Goal: Task Accomplishment & Management: Use online tool/utility

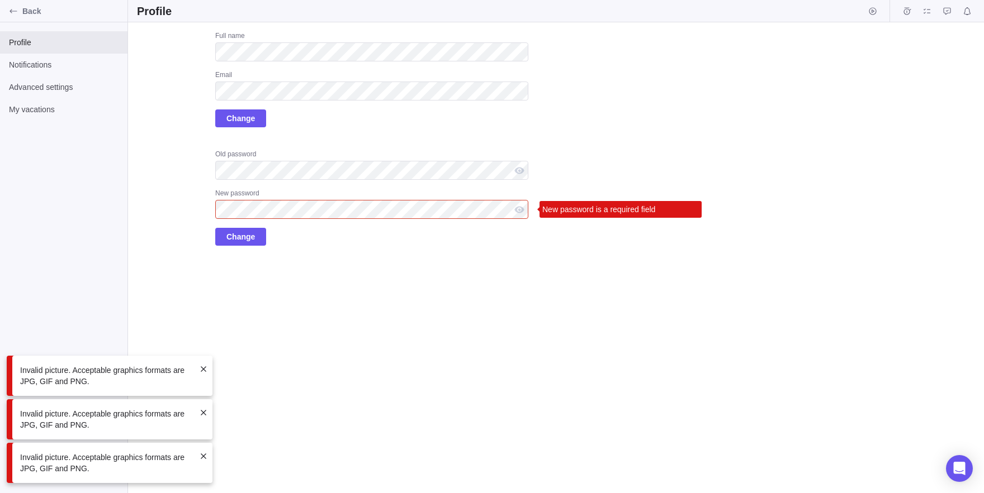
click at [347, 151] on div "Old password" at bounding box center [371, 155] width 313 height 11
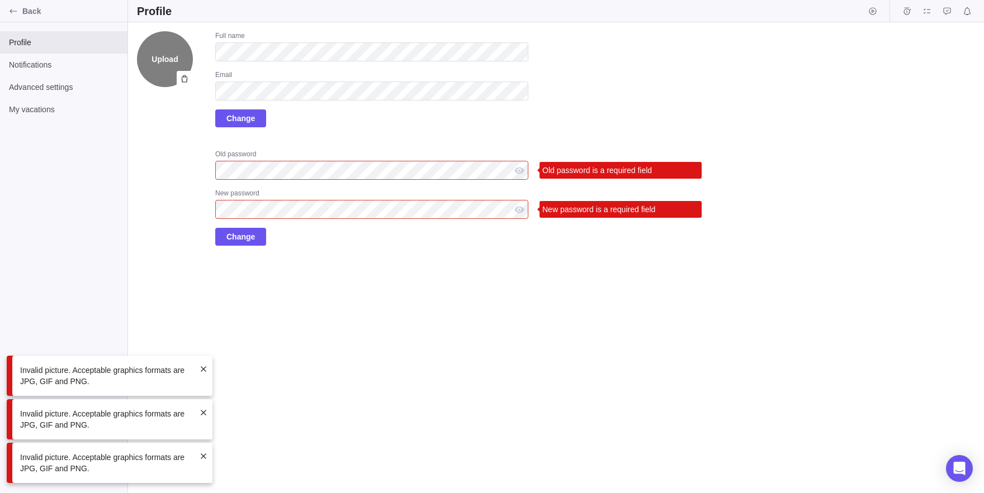
click at [152, 70] on label "Upload" at bounding box center [165, 59] width 56 height 56
click at [0, 0] on input "Upload" at bounding box center [0, 0] width 0 height 0
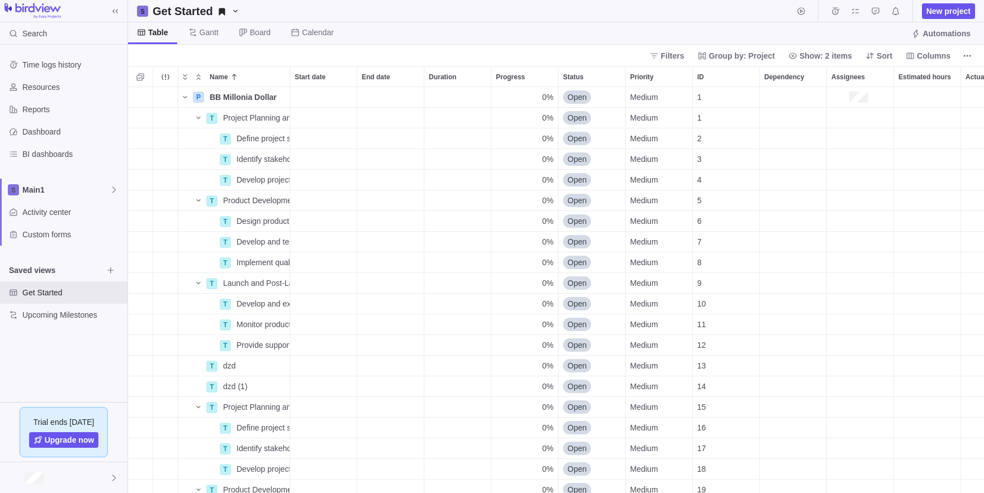
scroll to position [1, 1]
click at [34, 196] on div "Main1" at bounding box center [63, 190] width 127 height 22
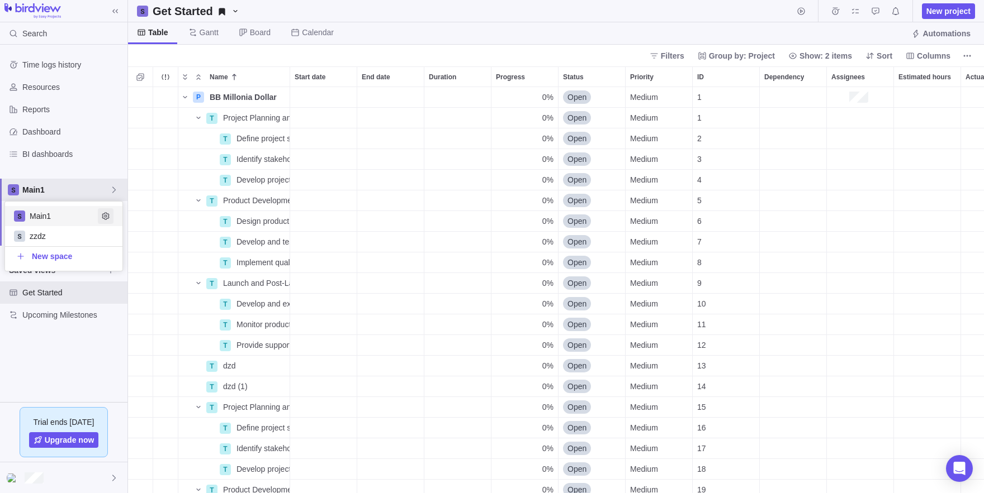
click at [104, 217] on icon "Edit space settings" at bounding box center [105, 216] width 9 height 9
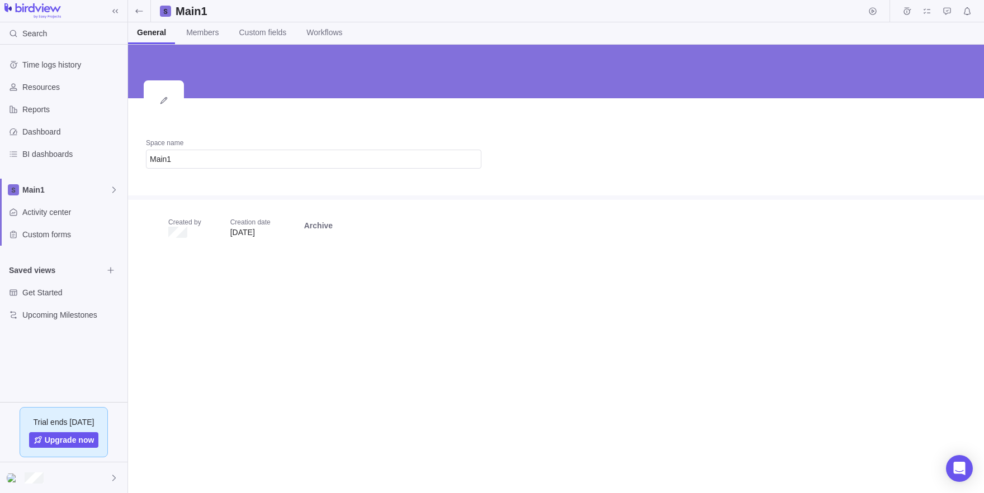
click at [162, 92] on span "Edit" at bounding box center [164, 101] width 36 height 36
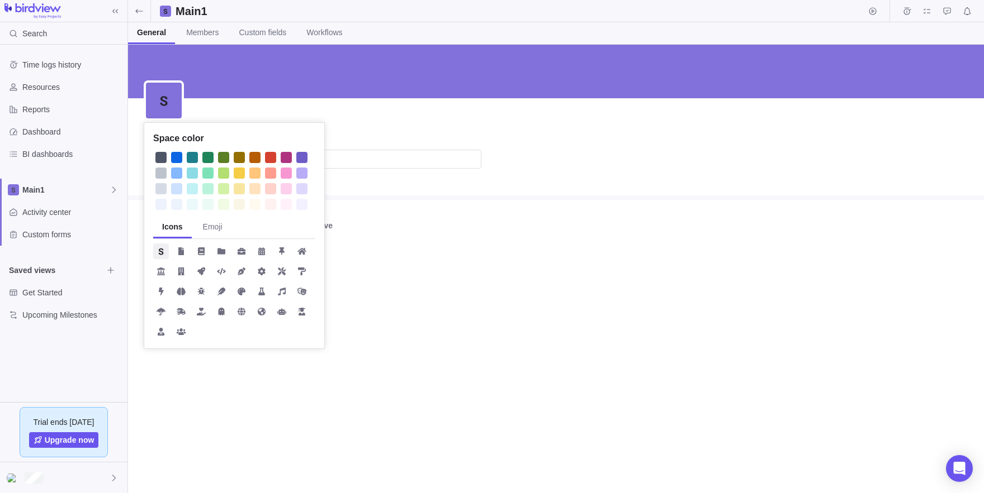
click at [226, 156] on div at bounding box center [223, 157] width 11 height 11
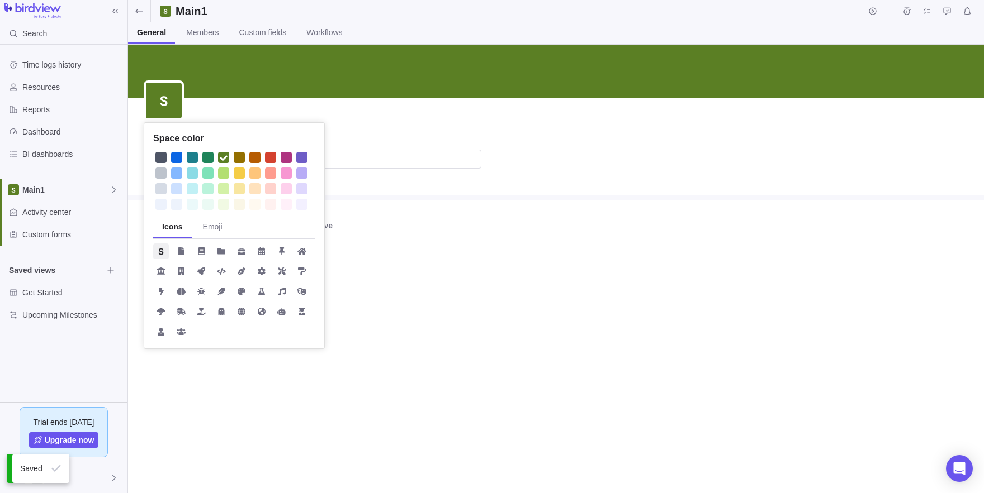
click at [415, 169] on div "Space color Icons Emoji Space name Main1 Created by Creation date Aug 24, 2025 …" at bounding box center [556, 269] width 856 height 449
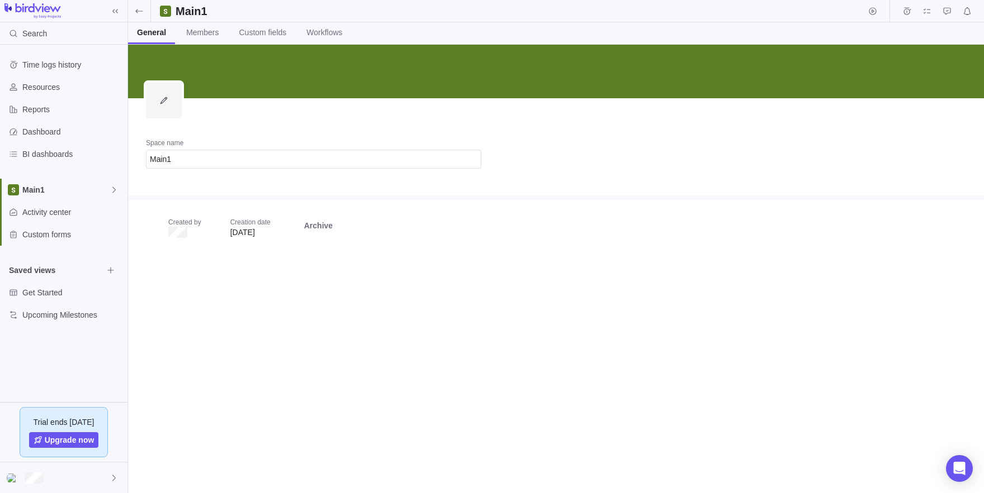
click at [175, 102] on span "Edit" at bounding box center [164, 101] width 36 height 36
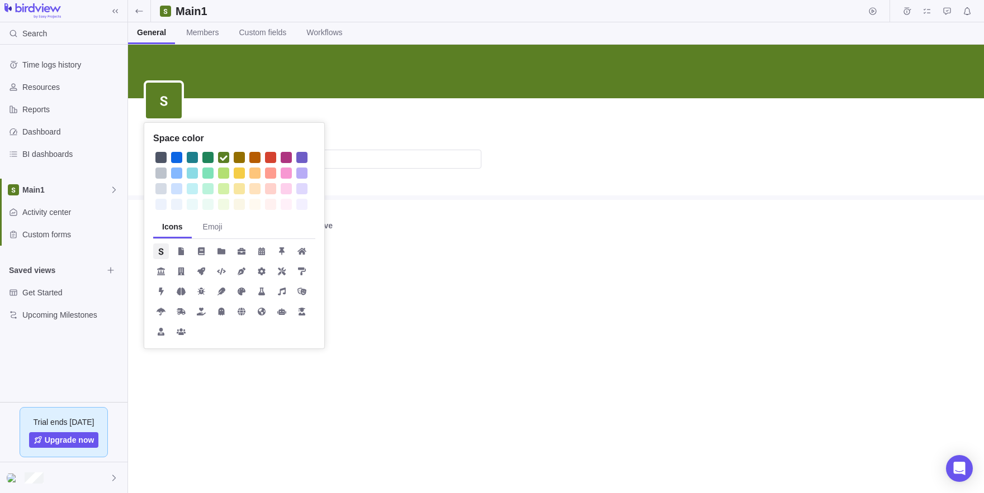
click at [268, 184] on div at bounding box center [270, 188] width 11 height 11
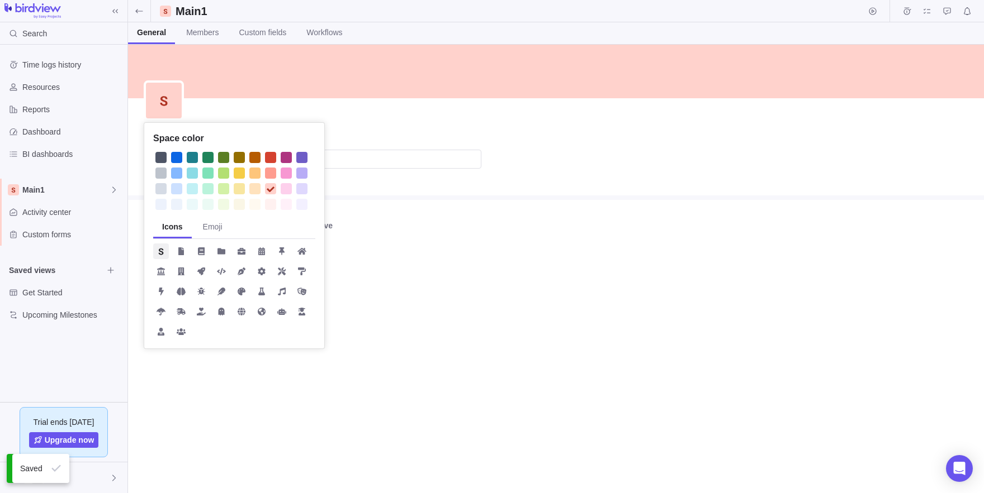
click at [195, 28] on body "Search Time logs history Resources Reports Dashboard BI dashboards Main1 Activi…" at bounding box center [492, 246] width 984 height 493
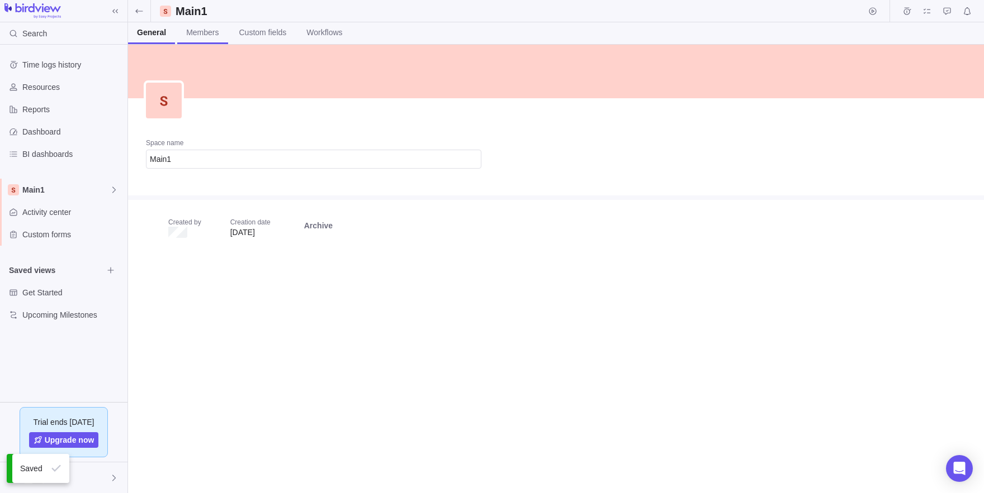
click at [206, 34] on span "Members" at bounding box center [202, 32] width 32 height 11
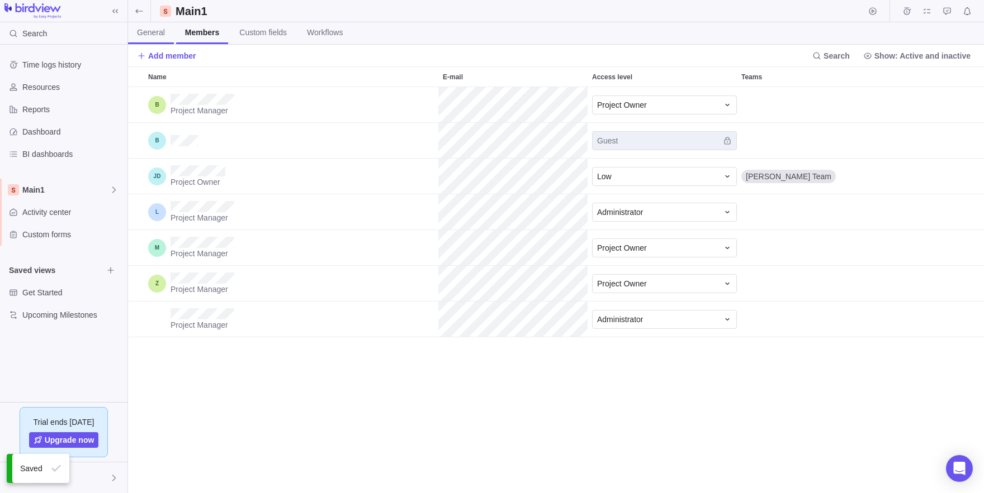
scroll to position [406, 856]
click at [171, 11] on div "Main1" at bounding box center [184, 11] width 49 height 16
click at [117, 186] on icon at bounding box center [114, 190] width 9 height 9
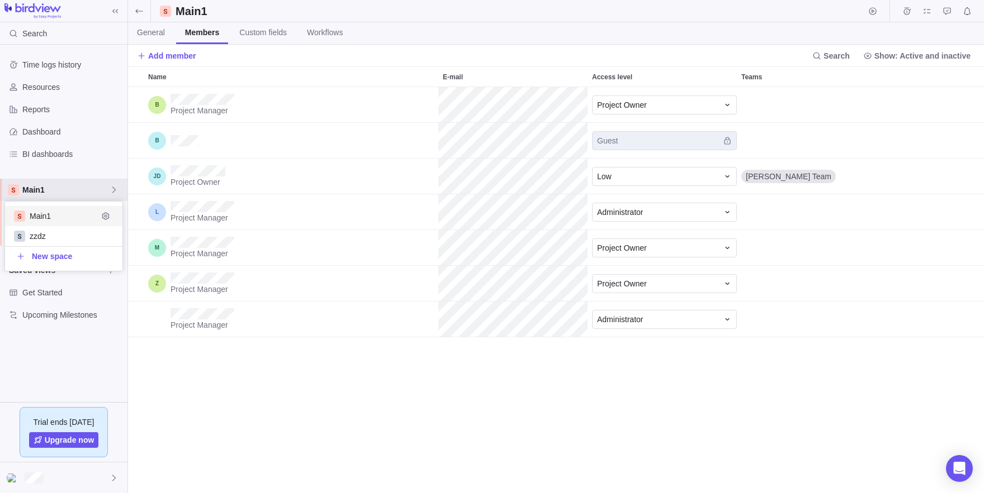
scroll to position [69, 117]
click at [112, 217] on span "Edit space settings" at bounding box center [106, 216] width 16 height 16
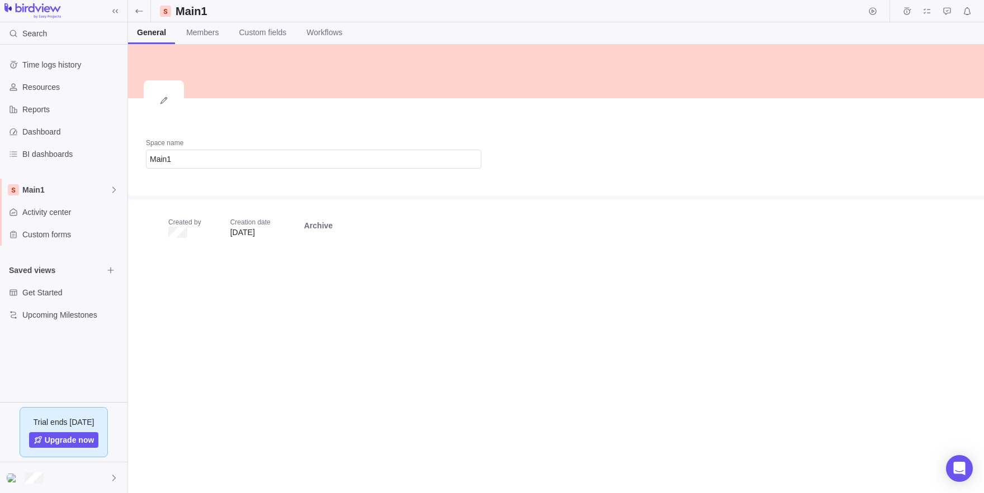
click at [170, 107] on span "Edit" at bounding box center [164, 101] width 36 height 36
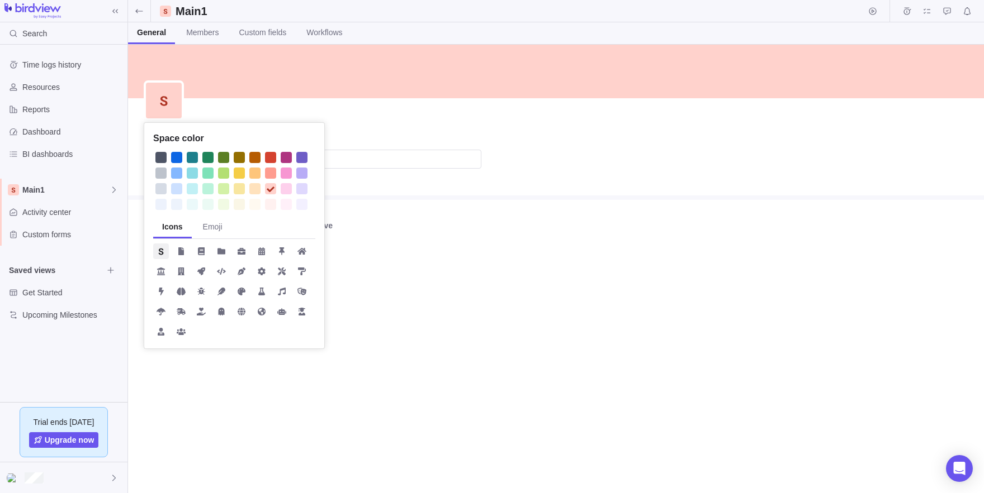
click at [236, 161] on div at bounding box center [239, 157] width 11 height 11
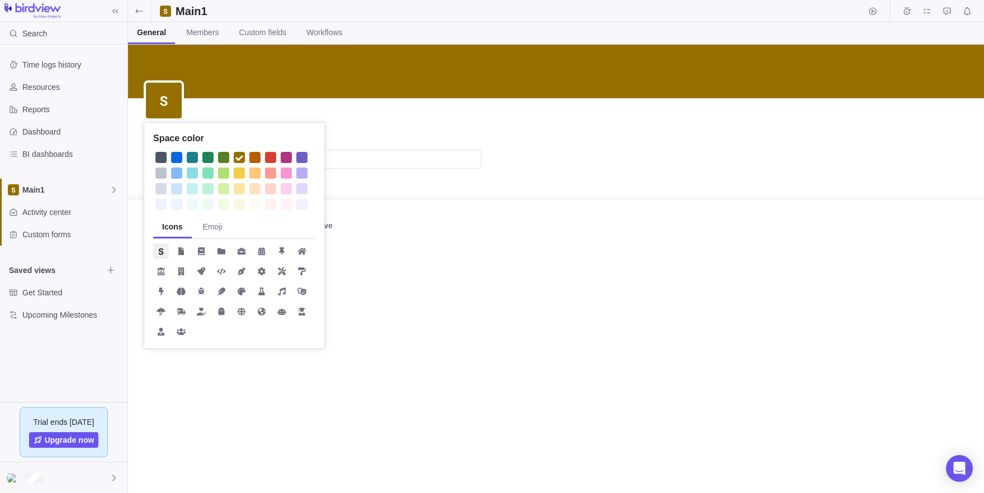
click at [234, 116] on div "Space color Icons Emoji Space name Main1 Created by Creation date Aug 24, 2025 …" at bounding box center [556, 269] width 856 height 449
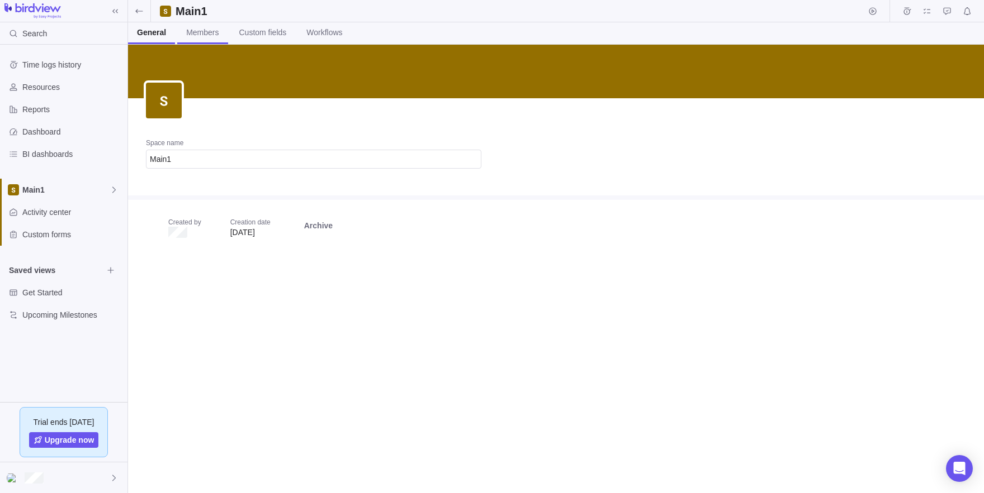
click at [207, 31] on span "Members" at bounding box center [202, 32] width 32 height 11
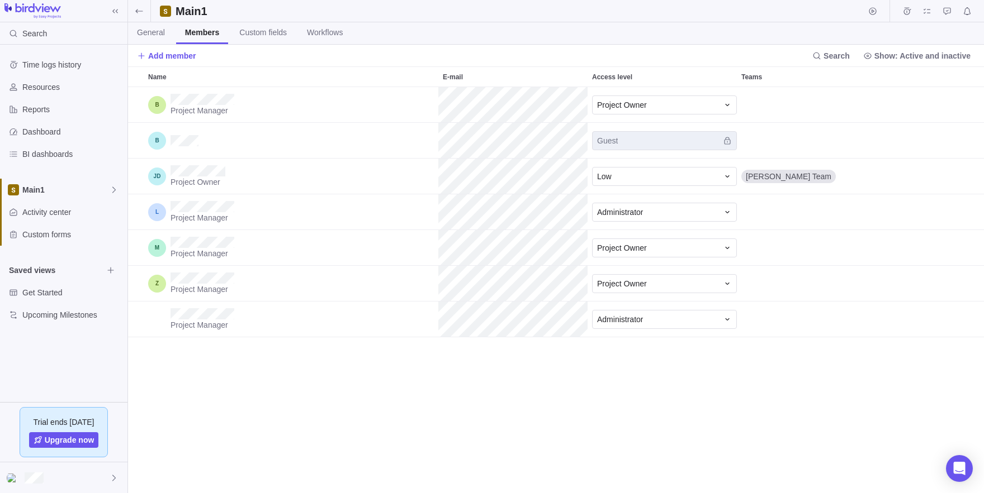
scroll to position [1, 1]
click at [330, 38] on span "Workflows" at bounding box center [325, 32] width 36 height 11
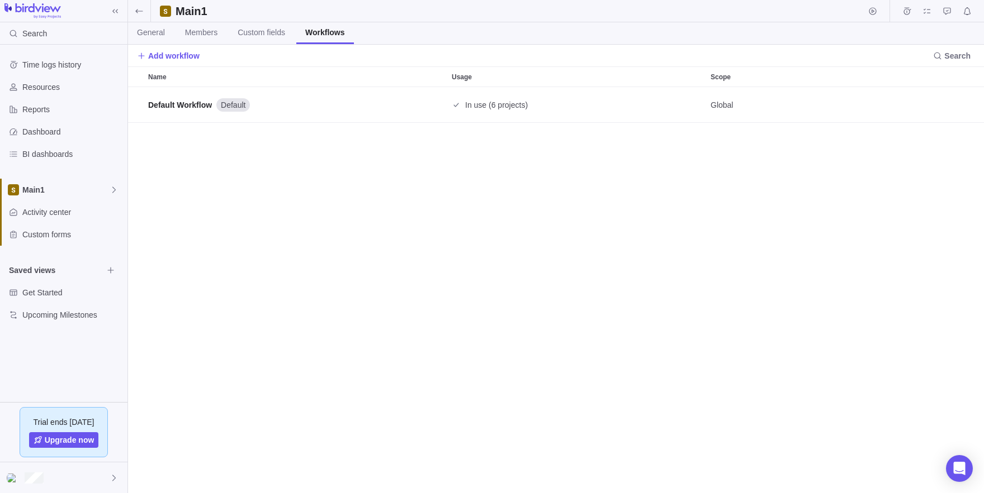
scroll to position [1, 1]
click at [150, 31] on span "General" at bounding box center [151, 32] width 28 height 11
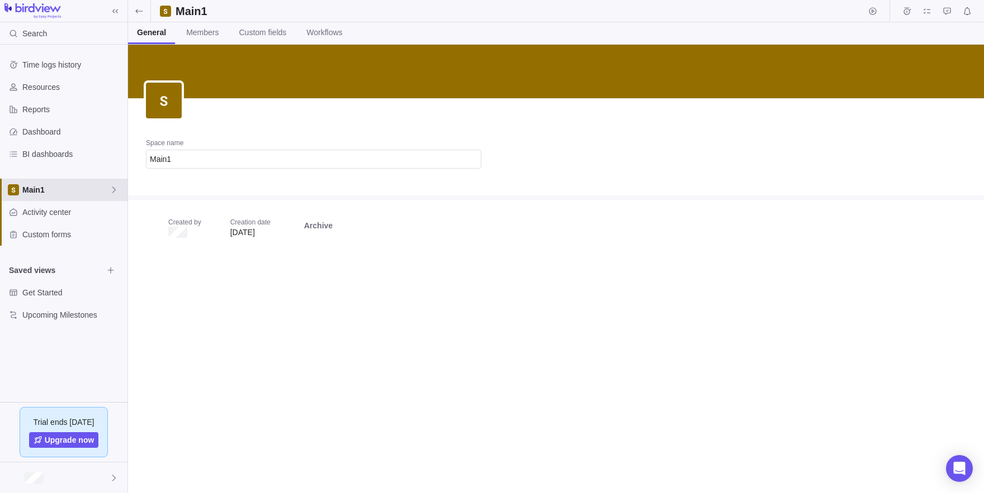
click at [68, 191] on span "Main1" at bounding box center [65, 189] width 87 height 11
click at [57, 240] on span "zzdz" at bounding box center [64, 236] width 68 height 11
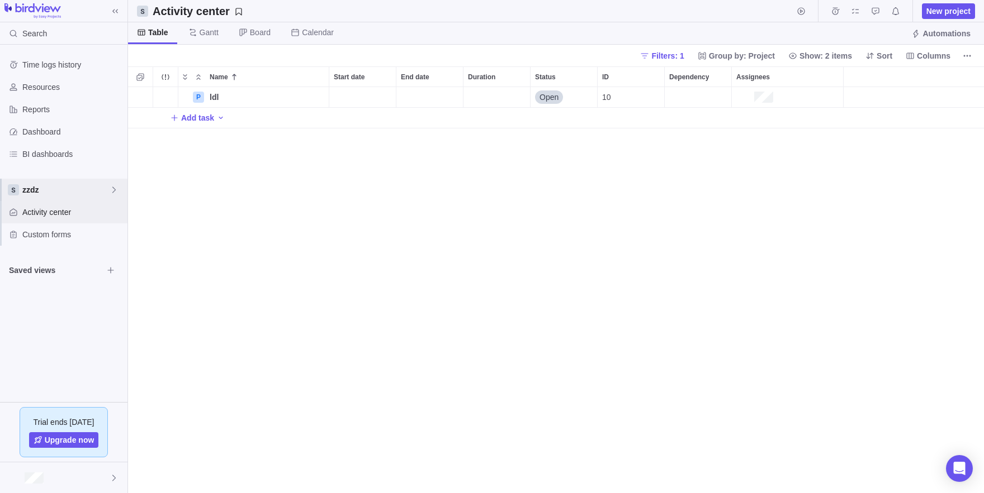
scroll to position [406, 856]
click at [110, 191] on icon at bounding box center [114, 190] width 9 height 9
click at [107, 235] on icon "Edit space settings" at bounding box center [105, 236] width 9 height 9
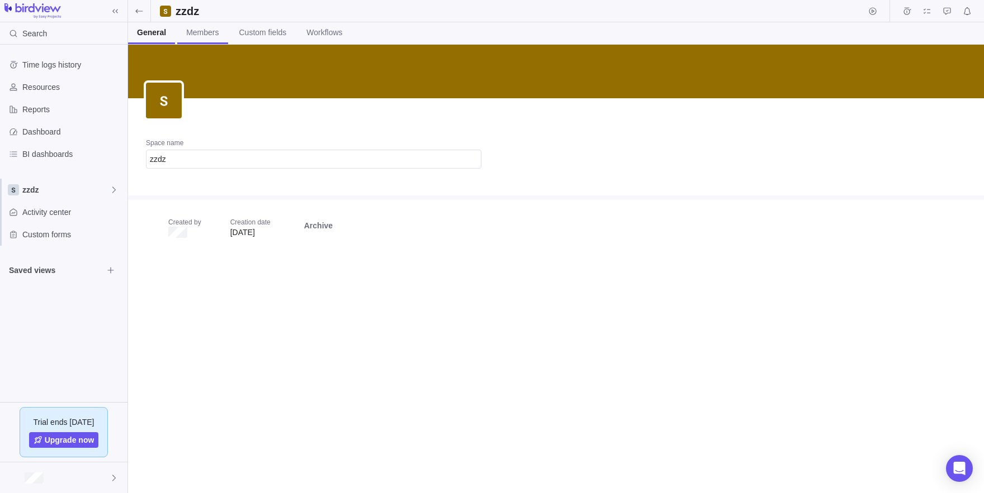
click at [202, 41] on link "Members" at bounding box center [202, 33] width 50 height 22
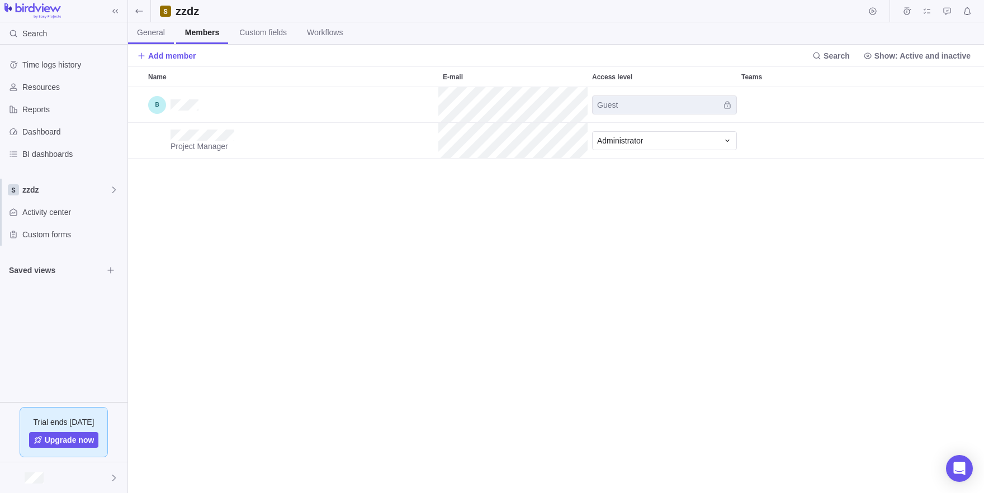
scroll to position [406, 856]
click at [53, 477] on div at bounding box center [63, 478] width 127 height 31
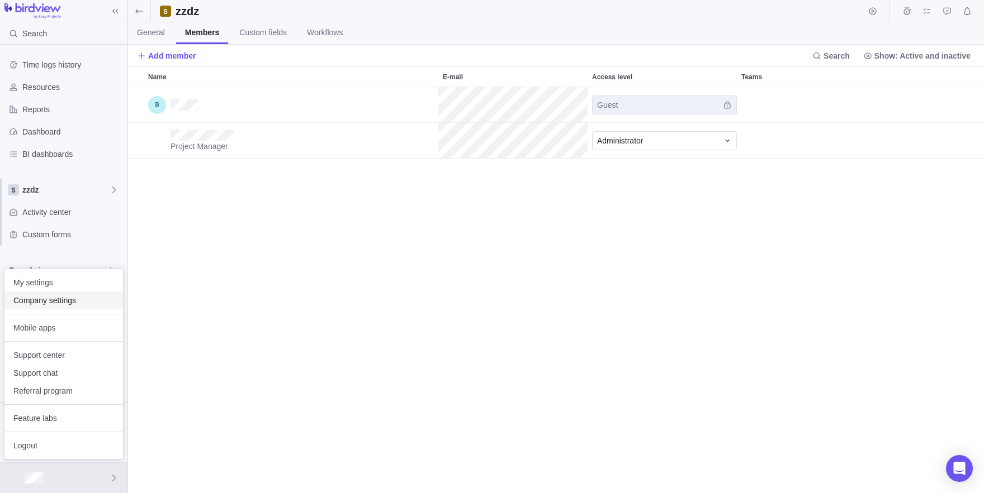
click at [56, 301] on span "Company settings" at bounding box center [63, 300] width 101 height 11
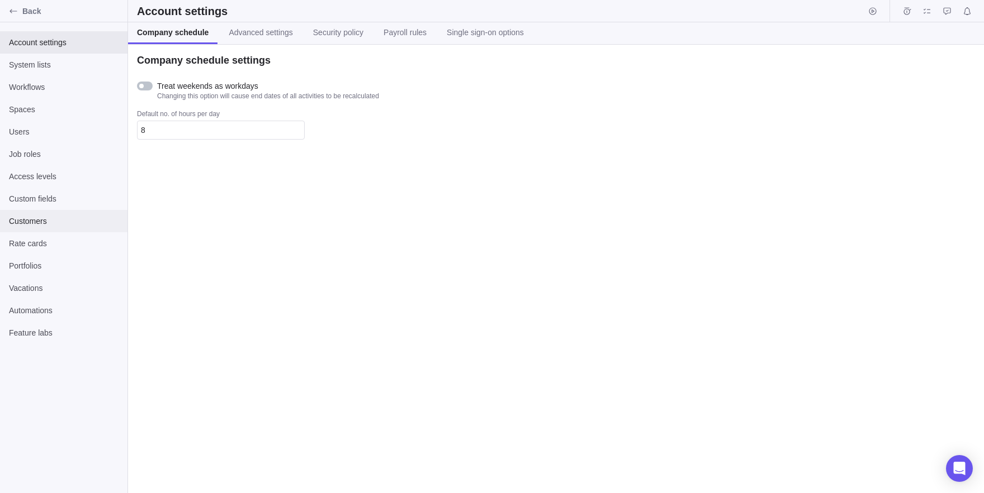
click at [34, 213] on div "Customers" at bounding box center [63, 221] width 127 height 22
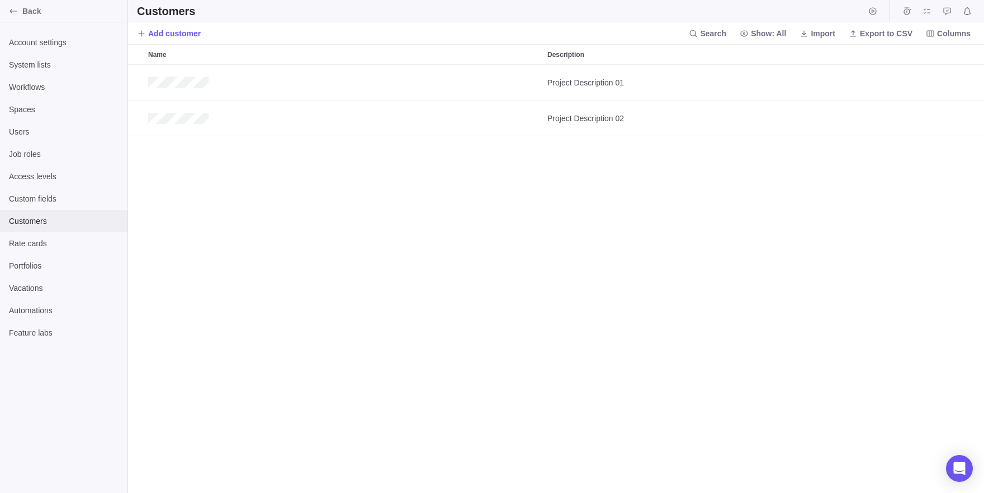
scroll to position [429, 856]
click at [28, 141] on div "Users" at bounding box center [63, 132] width 127 height 22
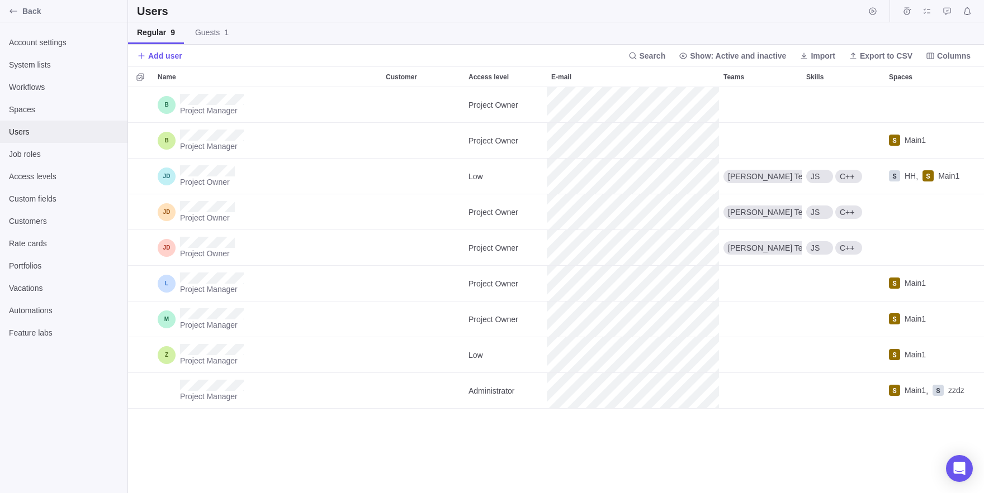
scroll to position [406, 856]
click at [532, 144] on div "Project Manager Project Owner Main1" at bounding box center [556, 141] width 856 height 36
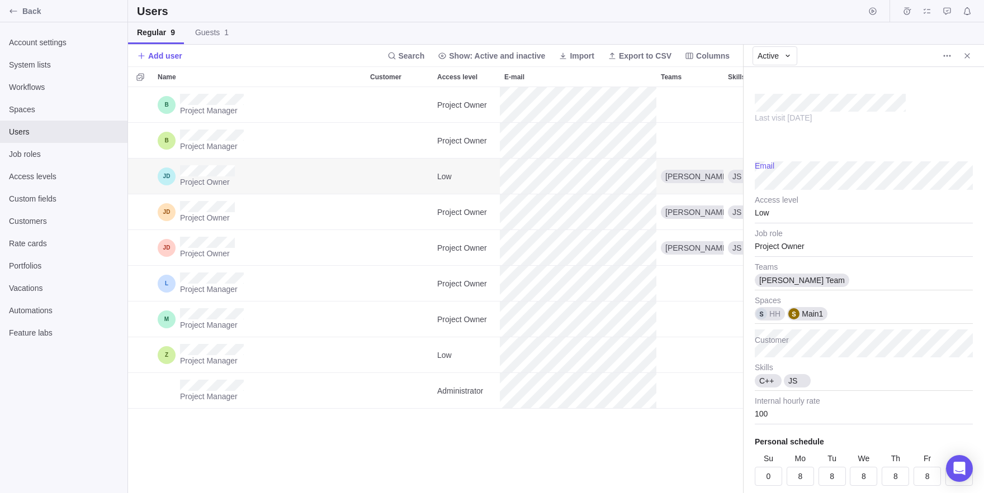
scroll to position [37, 0]
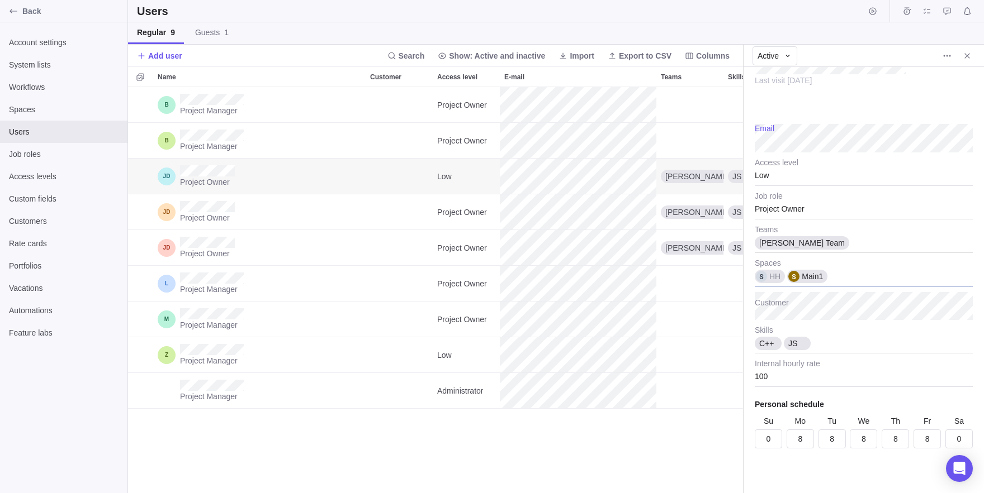
click at [846, 274] on div "HH Main1" at bounding box center [863, 273] width 218 height 28
click at [840, 270] on icon at bounding box center [837, 269] width 7 height 7
click at [852, 247] on div "Last visit August 24 Email Low Access level Project Owner Job role Jon Team Tea…" at bounding box center [863, 280] width 240 height 426
type textarea "x"
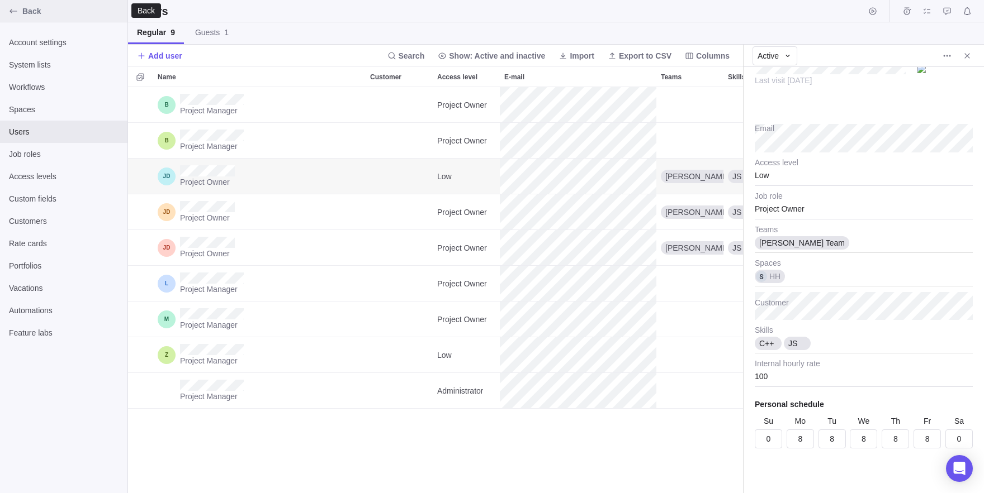
click at [12, 10] on icon "Back" at bounding box center [13, 11] width 9 height 9
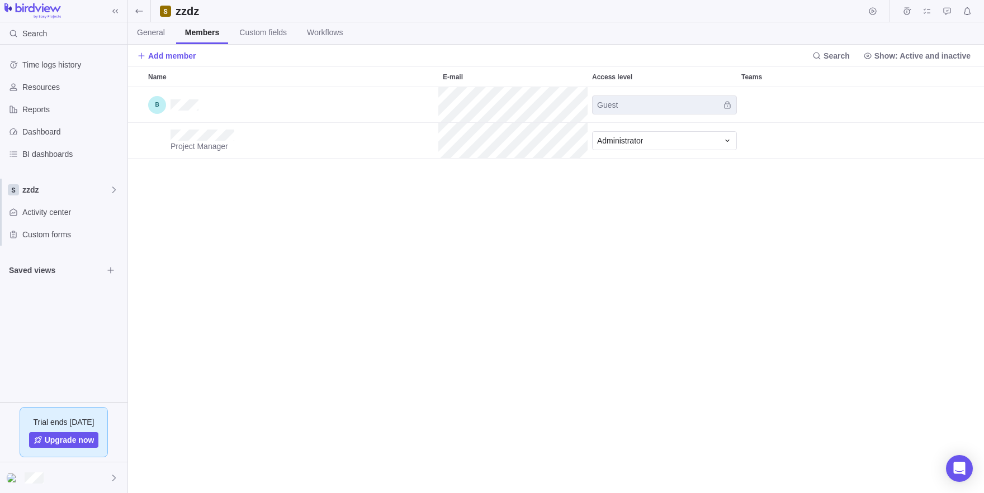
scroll to position [406, 856]
click at [163, 14] on icon at bounding box center [165, 11] width 7 height 7
click at [188, 12] on h2 "zzdz" at bounding box center [192, 11] width 34 height 16
click at [162, 23] on link "General" at bounding box center [151, 33] width 46 height 22
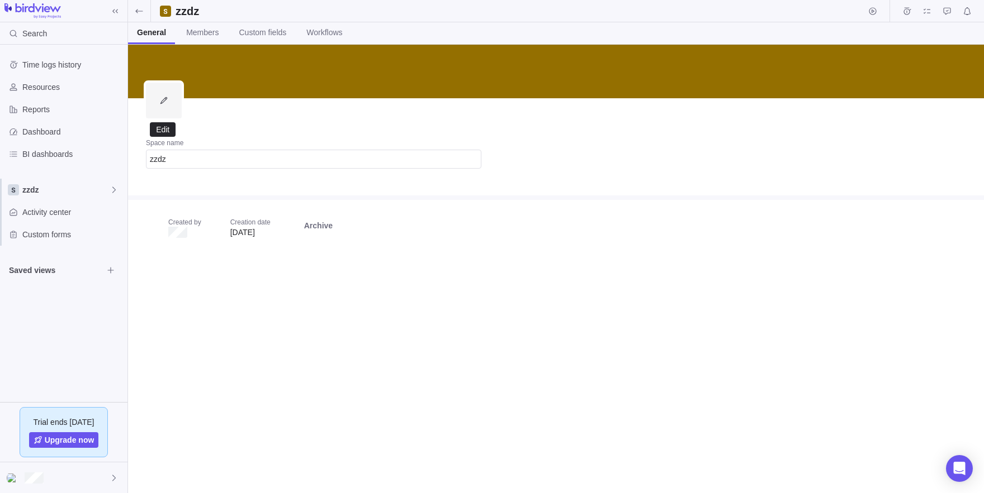
click at [168, 97] on icon "Edit" at bounding box center [163, 100] width 9 height 9
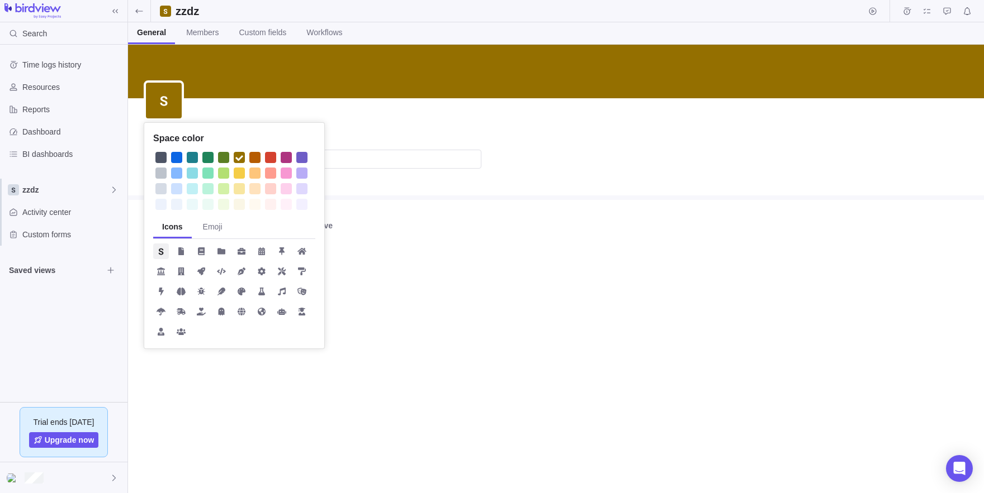
click at [245, 97] on div "Space color Icons Emoji Space name zzdz Created by Creation date Aug 24, 2025 A…" at bounding box center [556, 269] width 856 height 449
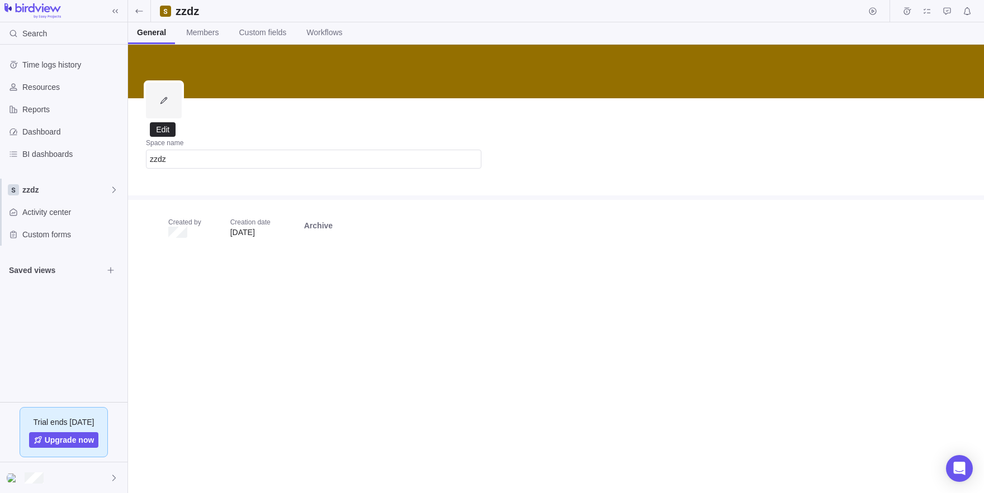
click at [154, 102] on span "Edit" at bounding box center [164, 101] width 36 height 36
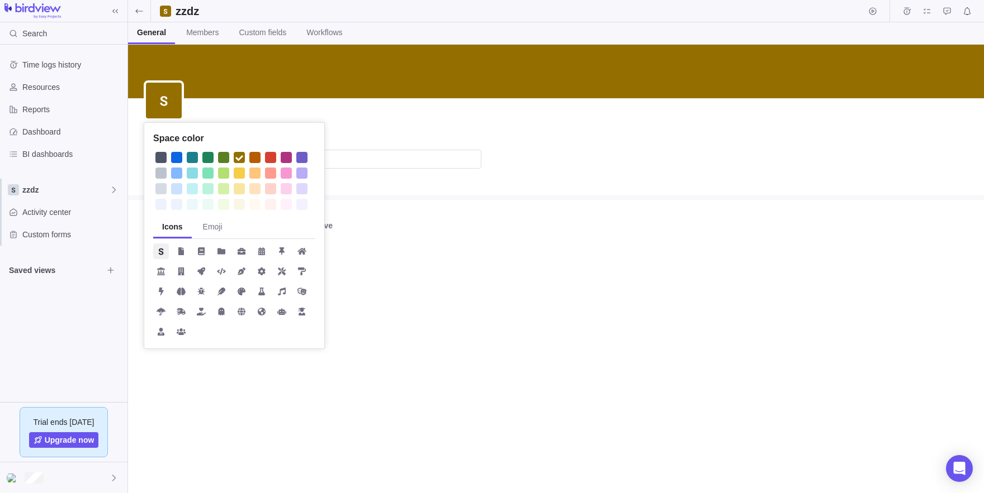
click at [154, 102] on div at bounding box center [164, 100] width 40 height 40
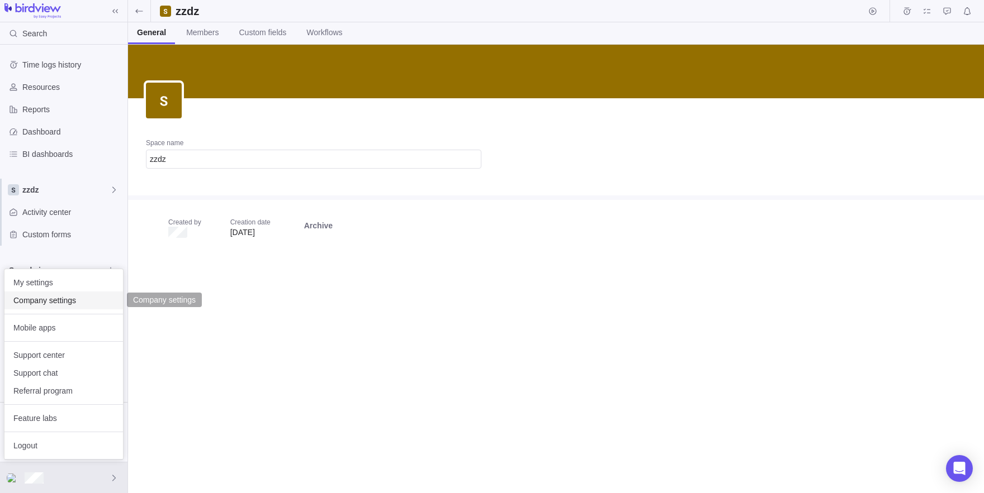
click at [40, 306] on span "Company settings" at bounding box center [63, 300] width 101 height 11
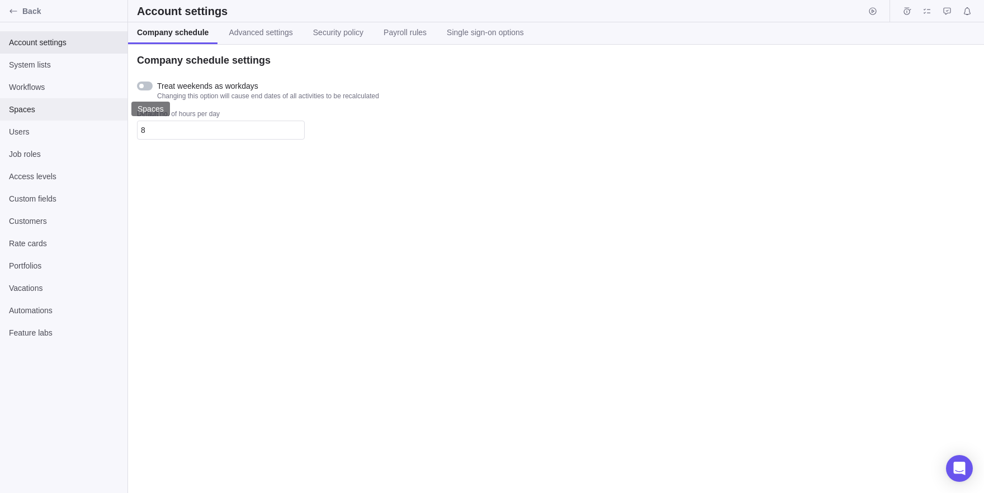
click at [13, 108] on span "Spaces" at bounding box center [64, 109] width 110 height 11
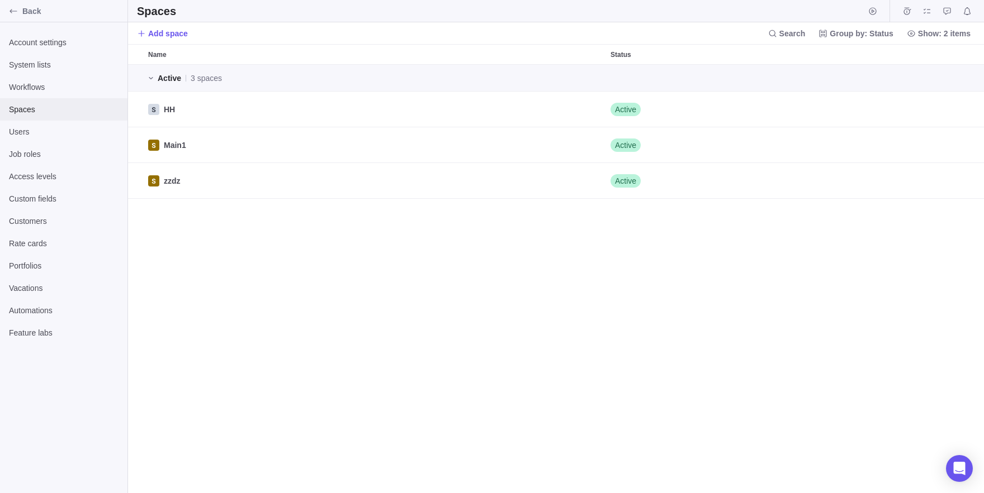
scroll to position [429, 856]
click at [11, 136] on span "Users" at bounding box center [64, 131] width 110 height 11
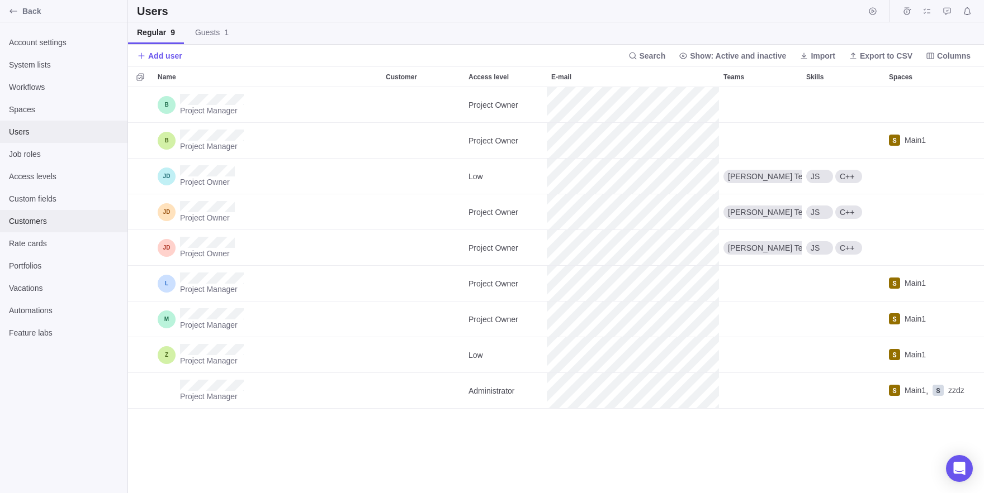
scroll to position [406, 856]
click at [13, 16] on icon "Back" at bounding box center [13, 11] width 9 height 9
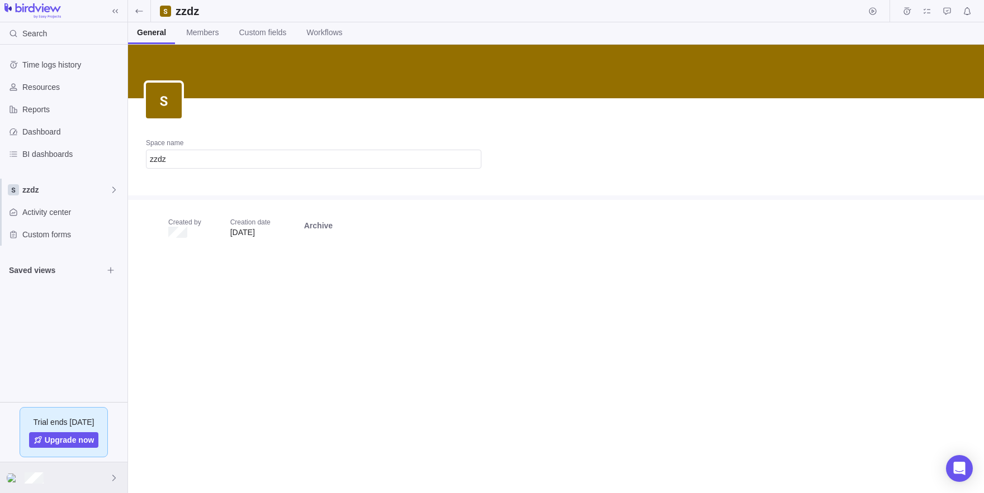
click at [53, 485] on div at bounding box center [63, 478] width 127 height 31
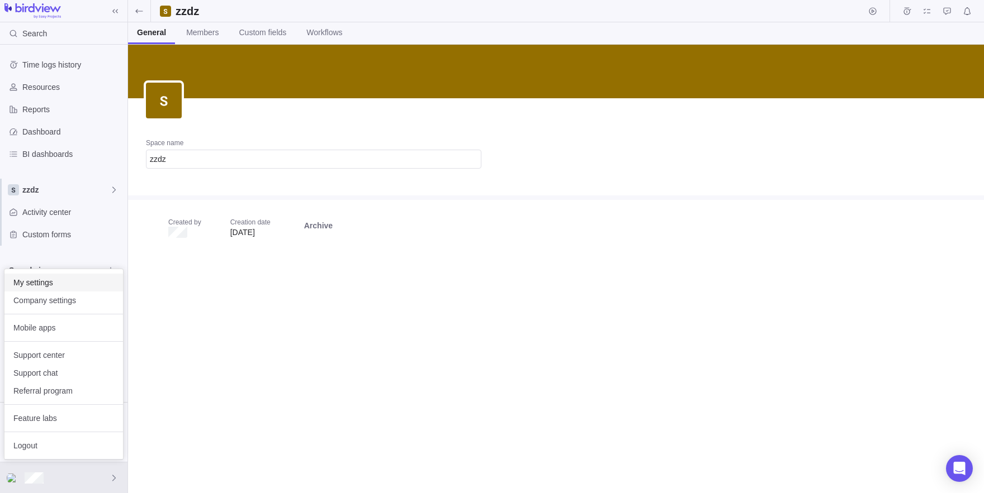
click at [29, 282] on span "My settings" at bounding box center [63, 282] width 101 height 11
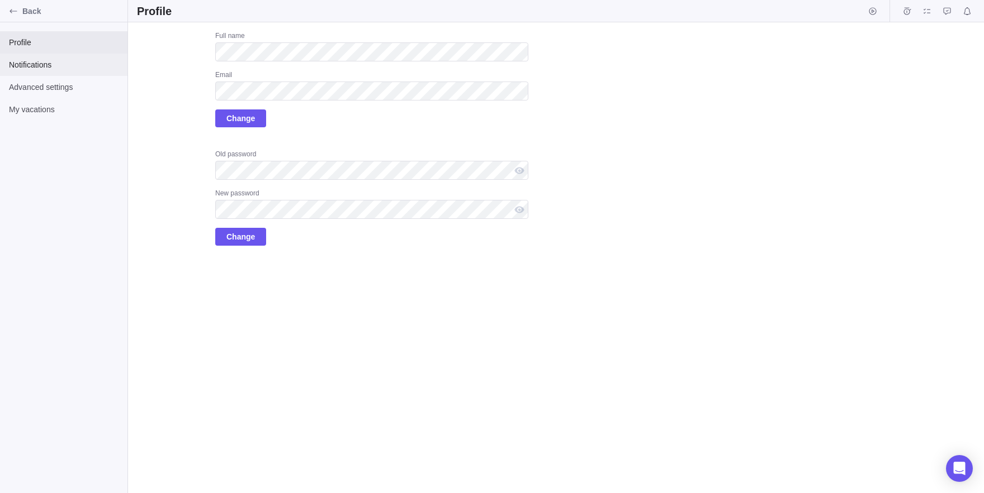
click at [28, 68] on span "Notifications" at bounding box center [64, 64] width 110 height 11
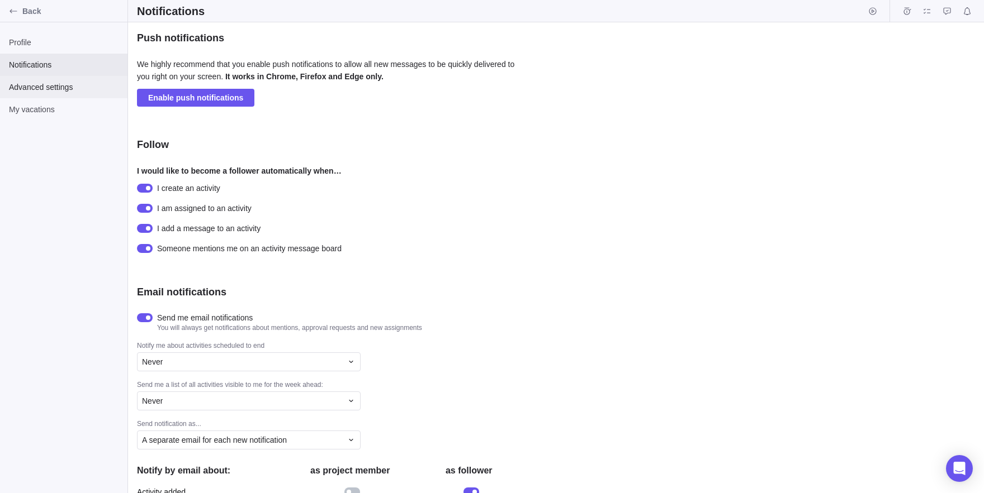
click at [46, 87] on span "Advanced settings" at bounding box center [64, 87] width 110 height 11
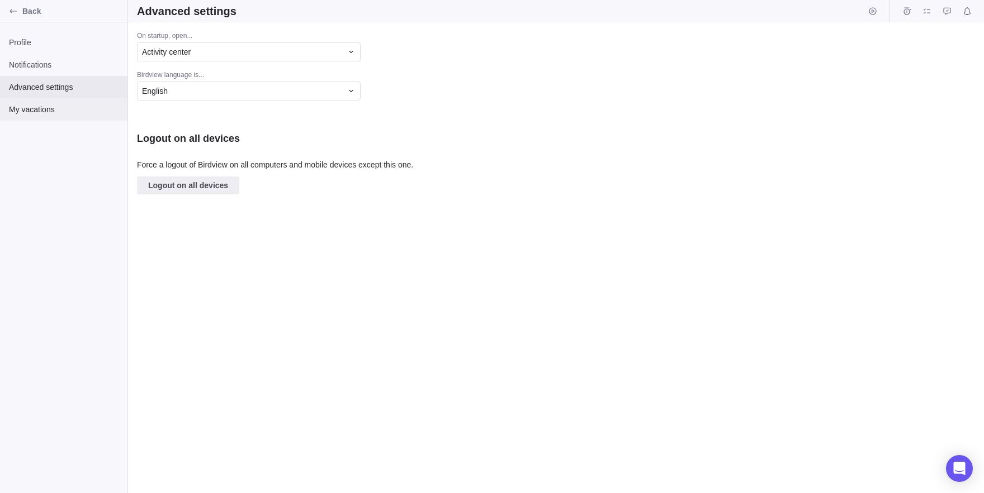
click at [46, 103] on div "My vacations" at bounding box center [63, 109] width 127 height 22
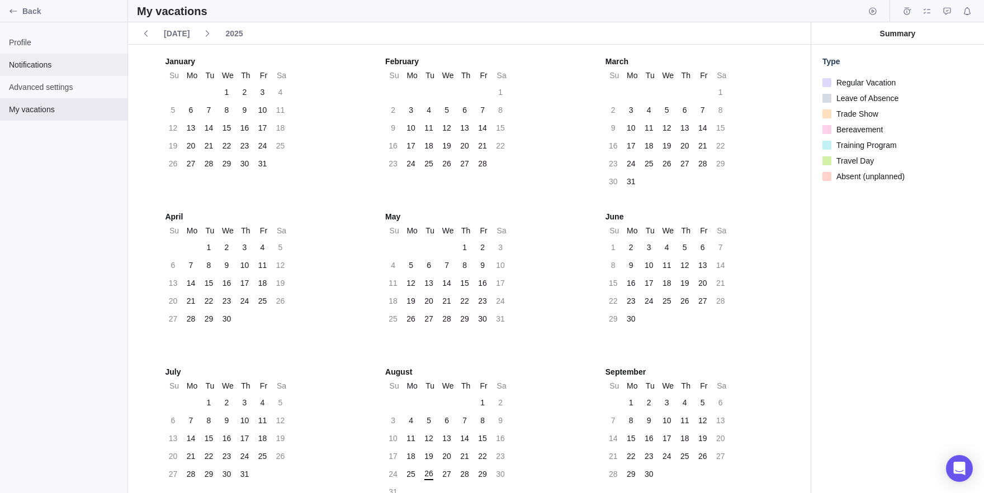
click at [17, 59] on div "Notifications" at bounding box center [63, 65] width 127 height 22
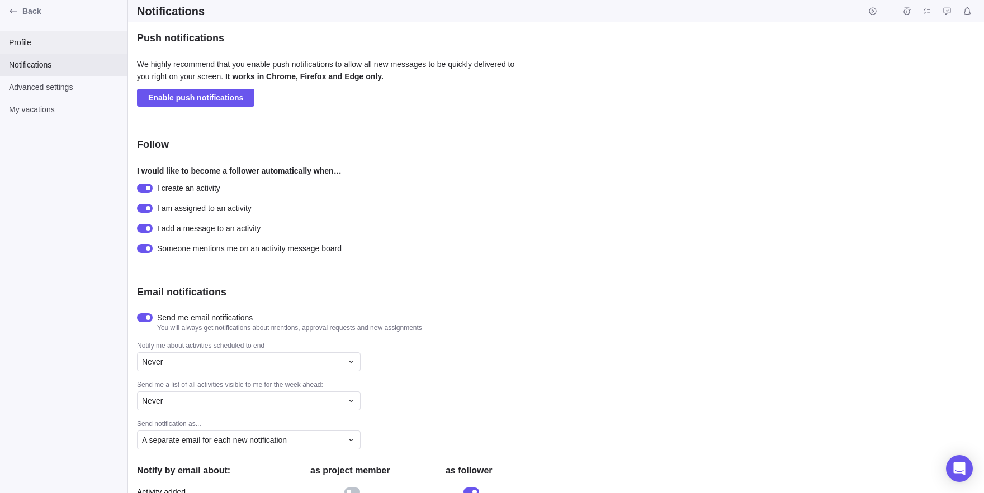
click at [34, 48] on span "Profile" at bounding box center [64, 42] width 110 height 11
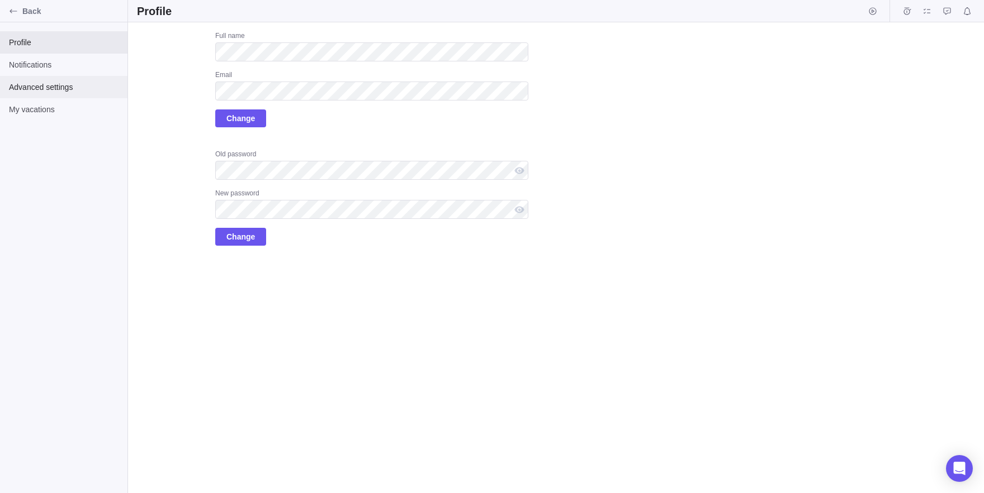
click at [41, 96] on div "Advanced settings" at bounding box center [63, 87] width 127 height 22
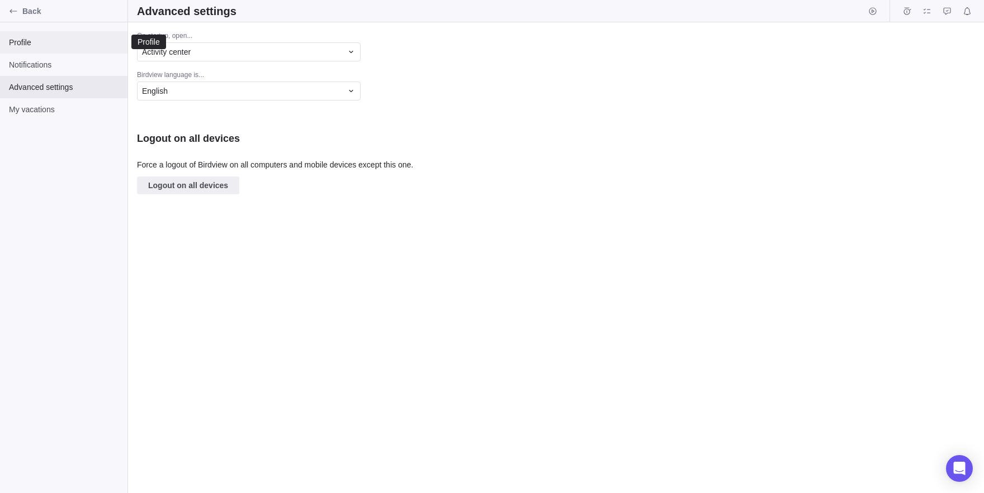
click at [44, 52] on div "Profile" at bounding box center [63, 42] width 127 height 22
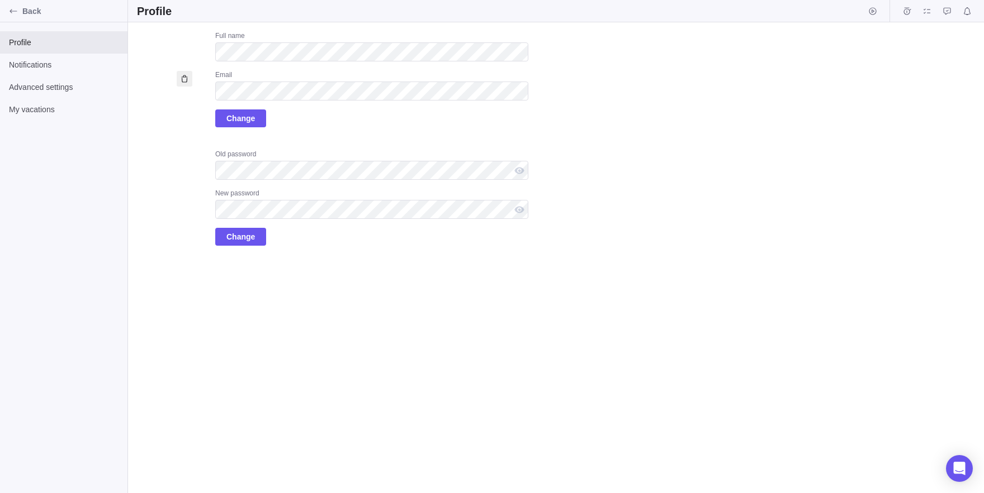
click at [186, 80] on icon at bounding box center [184, 78] width 9 height 9
click at [165, 69] on label "Upload" at bounding box center [165, 59] width 56 height 56
click at [0, 0] on input "Upload" at bounding box center [0, 0] width 0 height 0
click at [14, 20] on div "Back" at bounding box center [13, 11] width 18 height 18
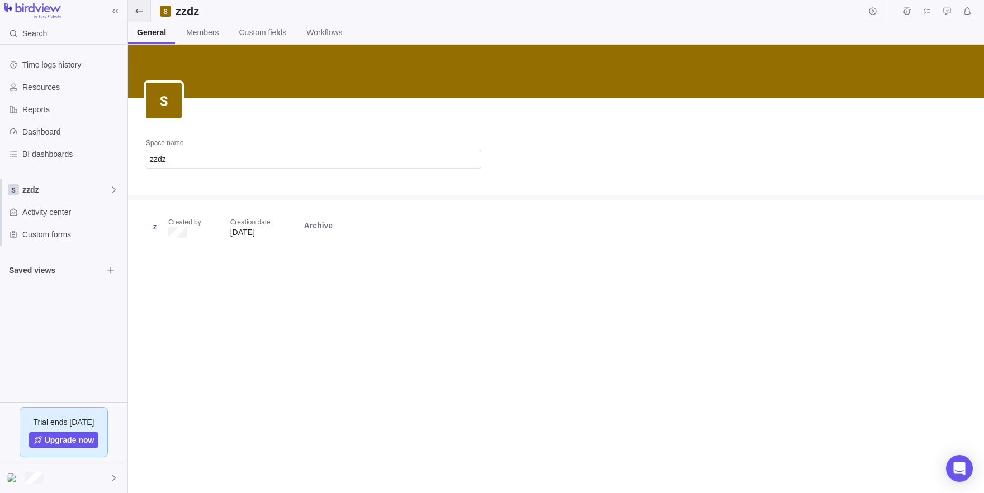
click at [138, 15] on icon at bounding box center [139, 11] width 9 height 9
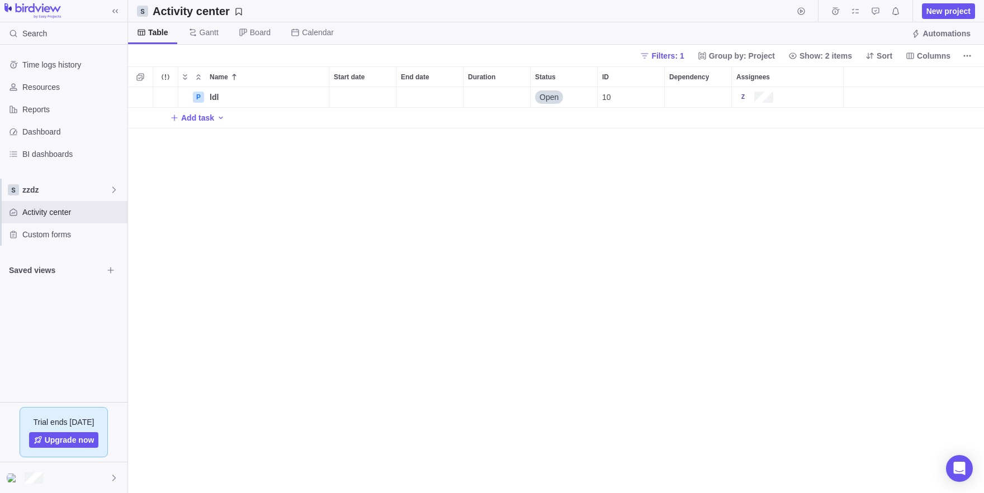
scroll to position [406, 856]
click at [319, 107] on div "ldl" at bounding box center [267, 97] width 124 height 20
click at [292, 98] on input "ldl" at bounding box center [267, 97] width 125 height 21
click at [349, 203] on div "Name Start date End date Duration Status ID Dependency Assignees P ldl Open 10 …" at bounding box center [556, 280] width 856 height 427
click at [292, 97] on span "Details" at bounding box center [294, 97] width 26 height 11
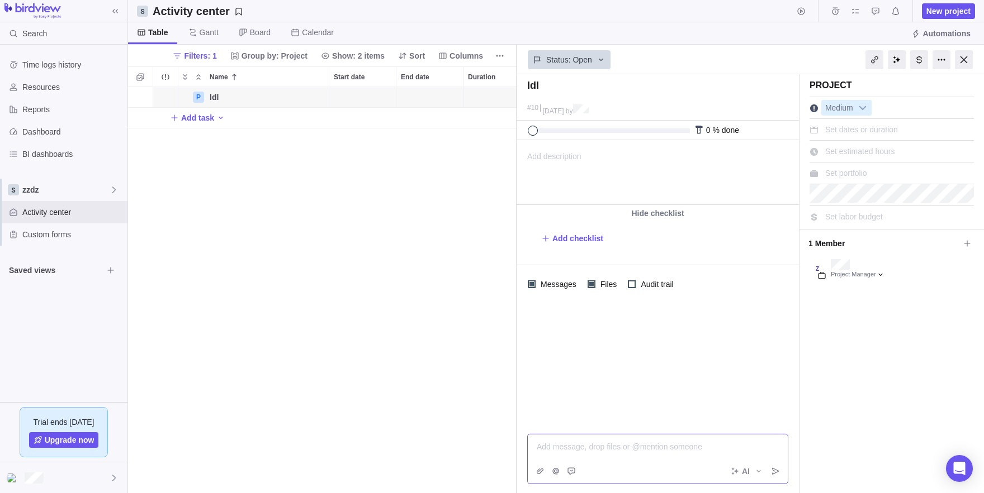
click at [612, 453] on div "Add message, drop files or @mention someone" at bounding box center [657, 446] width 242 height 11
click at [538, 471] on icon "Attach file" at bounding box center [539, 472] width 7 height 6
click at [570, 443] on span "My computer" at bounding box center [577, 447] width 45 height 11
click at [775, 466] on span "Post" at bounding box center [775, 472] width 16 height 16
click at [599, 329] on span "zz.html" at bounding box center [591, 333] width 34 height 11
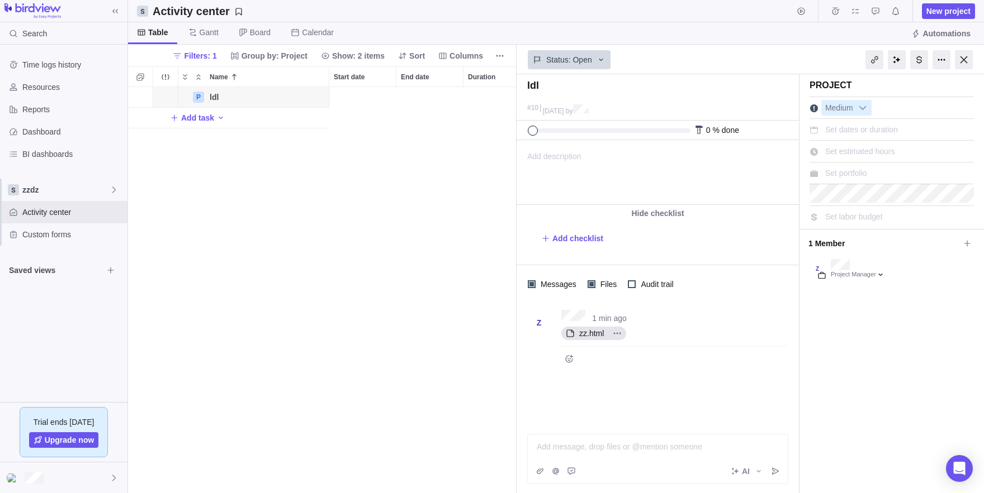
scroll to position [1, 1]
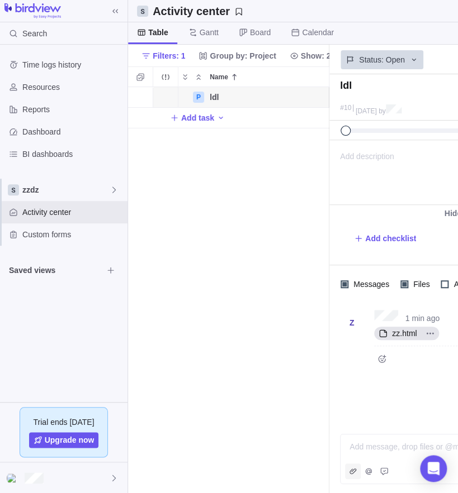
click at [349, 473] on icon "Attach file" at bounding box center [352, 472] width 7 height 6
click at [381, 452] on span "My computer" at bounding box center [390, 447] width 45 height 11
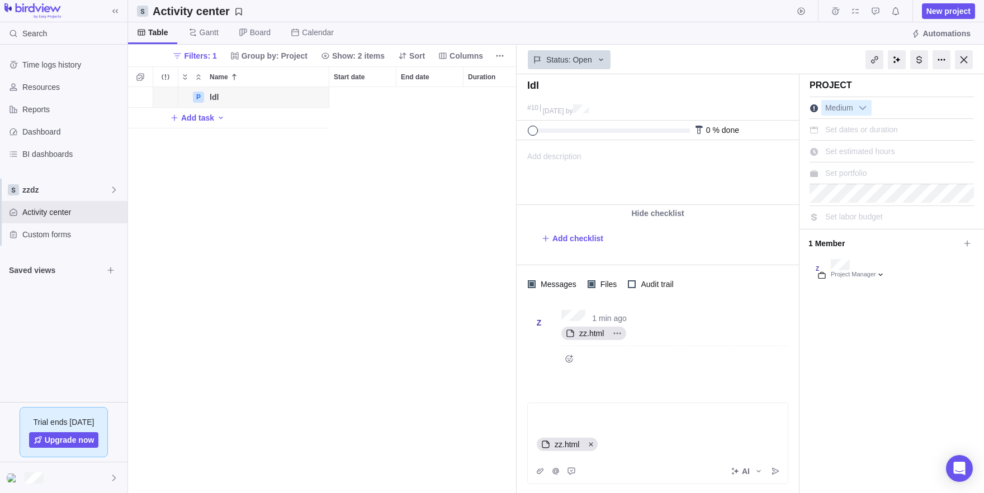
scroll to position [406, 388]
click at [778, 476] on icon "Post" at bounding box center [775, 471] width 9 height 9
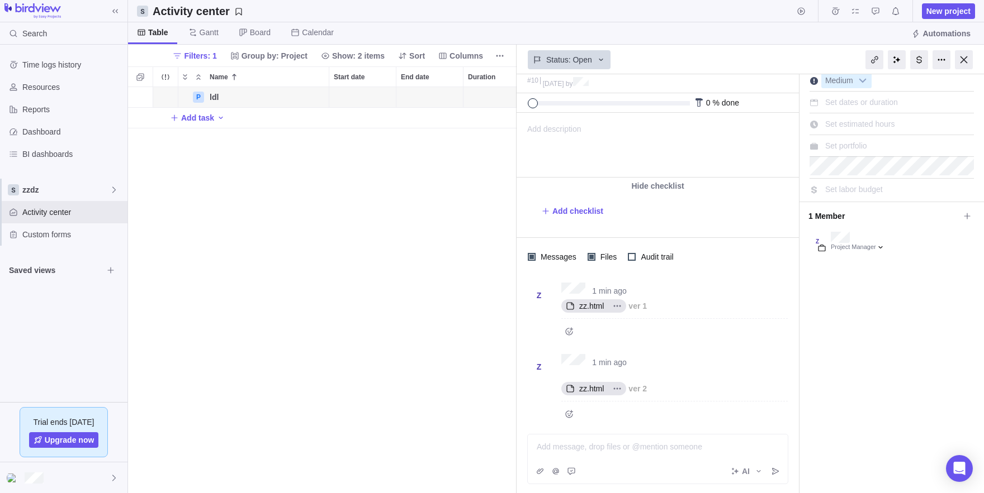
click at [764, 370] on div "zz.html ver 2" at bounding box center [674, 382] width 226 height 29
click at [621, 386] on icon "More actions" at bounding box center [616, 388] width 9 height 9
click at [635, 413] on div "Open original" at bounding box center [651, 408] width 78 height 18
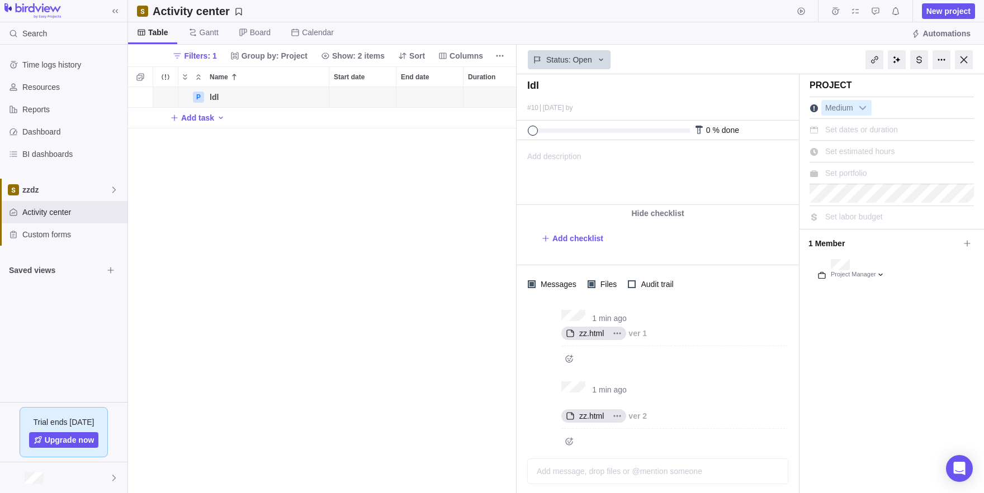
scroll to position [406, 388]
click at [676, 471] on div "Add message, drop files or @mention someone" at bounding box center [657, 471] width 242 height 11
click at [543, 476] on icon "Attach file" at bounding box center [539, 471] width 9 height 9
click at [581, 445] on span "My computer" at bounding box center [577, 447] width 45 height 11
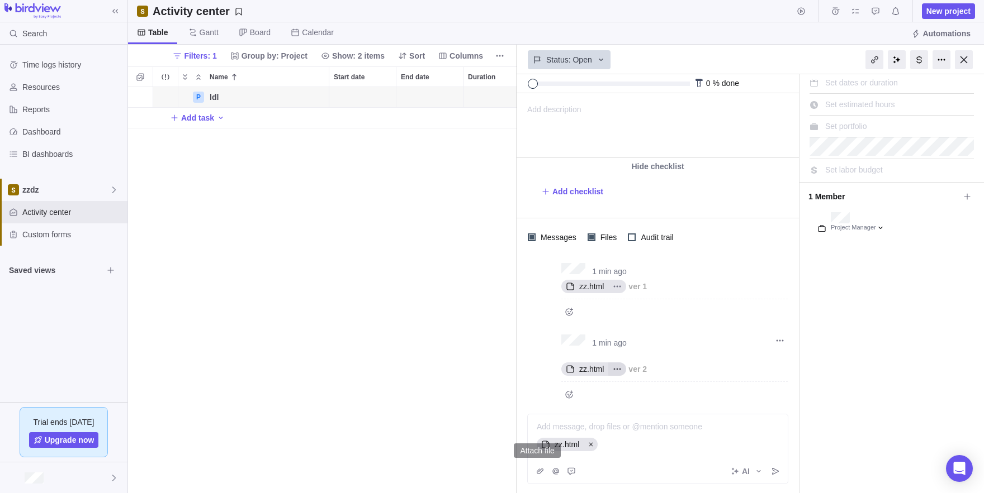
click at [618, 365] on icon "More actions" at bounding box center [616, 369] width 9 height 9
click at [775, 361] on div "1 min ago zz.html ver 1 1 min ago zz.html Open original Download ver 2" at bounding box center [657, 334] width 282 height 154
click at [587, 367] on span "zz.html" at bounding box center [591, 369] width 34 height 11
click at [529, 238] on div at bounding box center [532, 238] width 8 height 8
click at [558, 230] on span "Messages" at bounding box center [556, 238] width 43 height 16
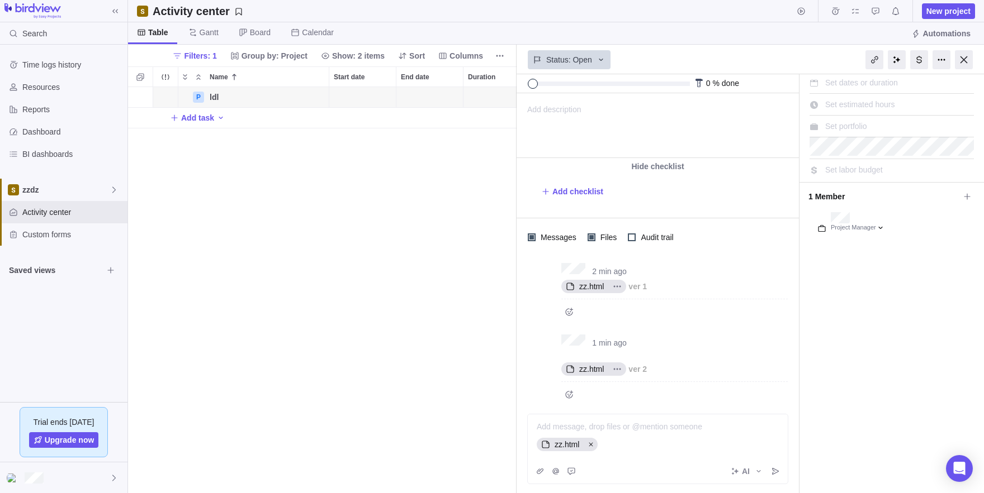
click at [206, 127] on div "Add task" at bounding box center [485, 118] width 715 height 20
type input "ad"
click at [281, 108] on div "P ldl Details Open 10 T ad Details Open 90 T Add task" at bounding box center [322, 290] width 388 height 406
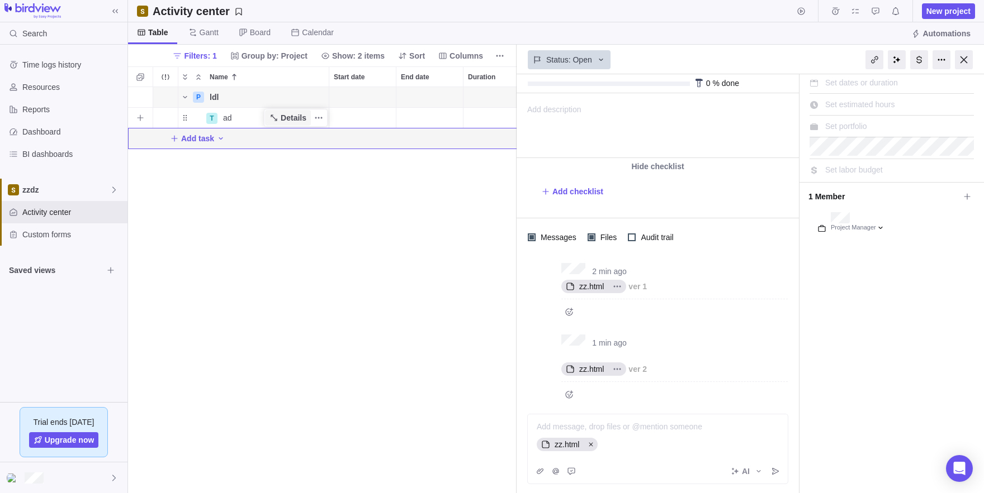
click at [300, 116] on span "Details" at bounding box center [294, 117] width 26 height 11
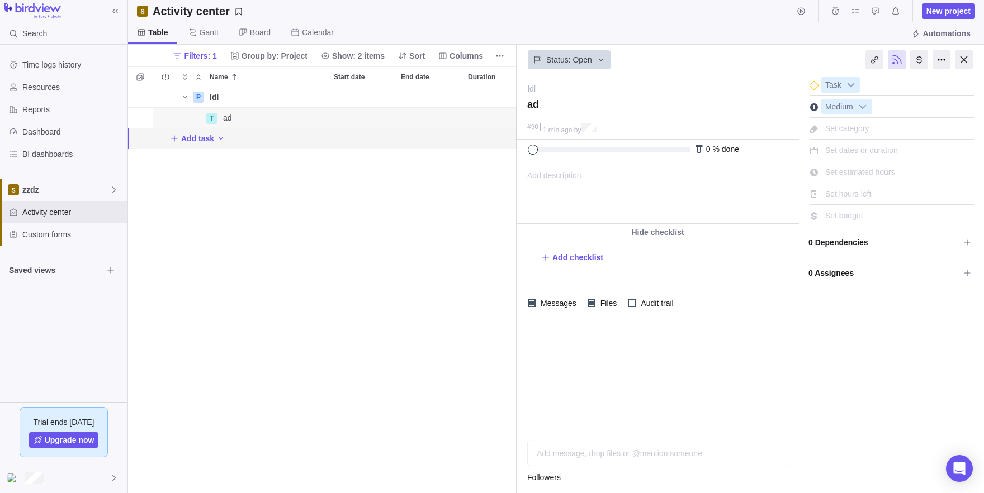
click at [656, 452] on div "Add message, drop files or @mention someone" at bounding box center [657, 453] width 242 height 11
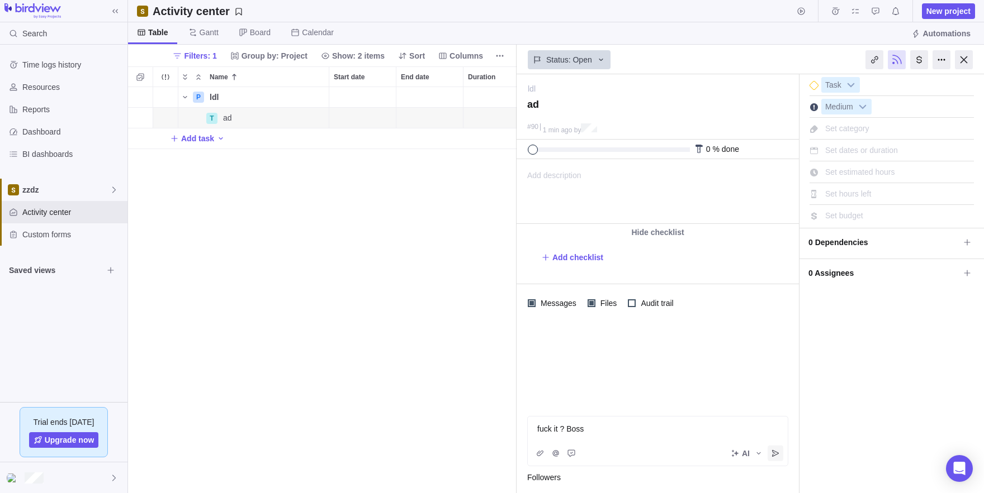
click at [774, 457] on icon "Post" at bounding box center [775, 453] width 9 height 9
click at [596, 346] on span "fuck it ? Boss" at bounding box center [584, 350] width 46 height 9
click at [579, 468] on div "Add message, drop files or @mention someone AI Followers" at bounding box center [657, 467] width 282 height 53
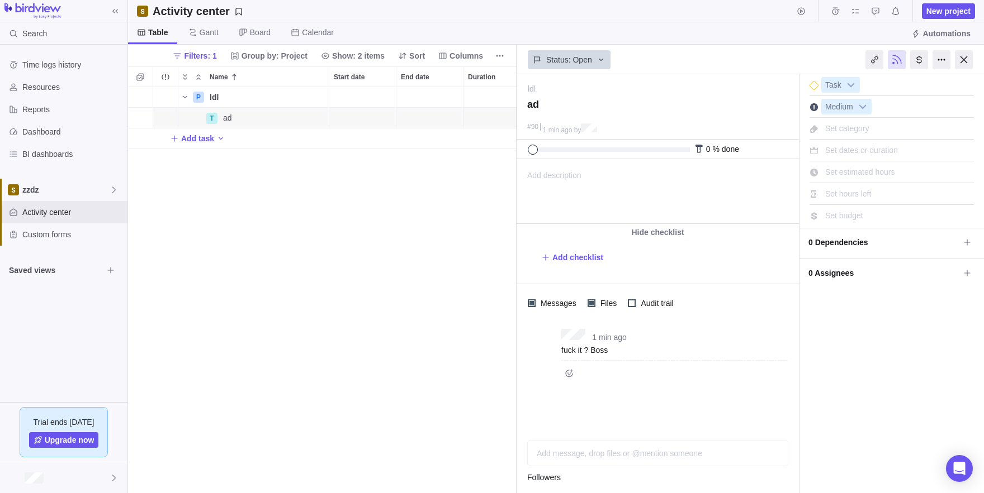
click at [555, 457] on div "Add message, drop files or @mention someone" at bounding box center [657, 453] width 242 height 11
click at [541, 454] on icon "Attach file" at bounding box center [539, 453] width 9 height 9
click at [569, 428] on span "My computer" at bounding box center [577, 429] width 45 height 11
click at [775, 450] on icon "Post" at bounding box center [775, 453] width 9 height 9
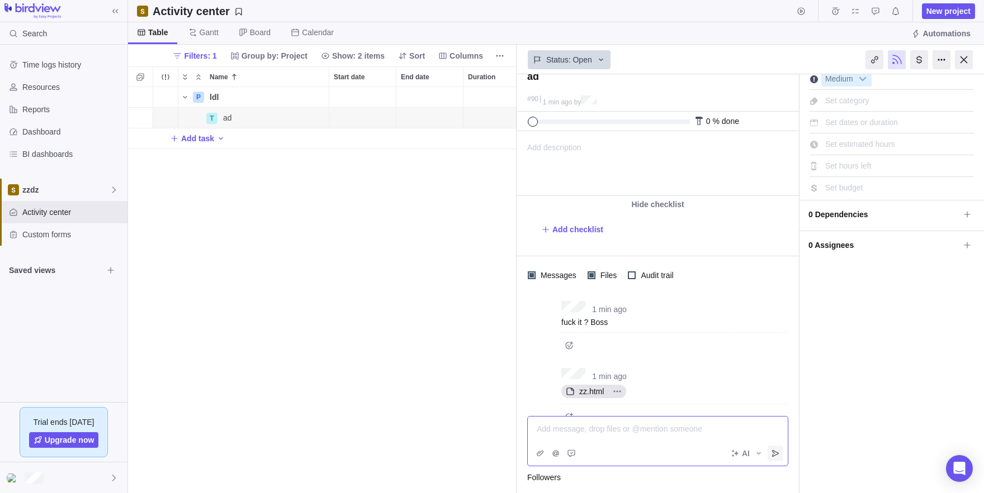
scroll to position [48, 0]
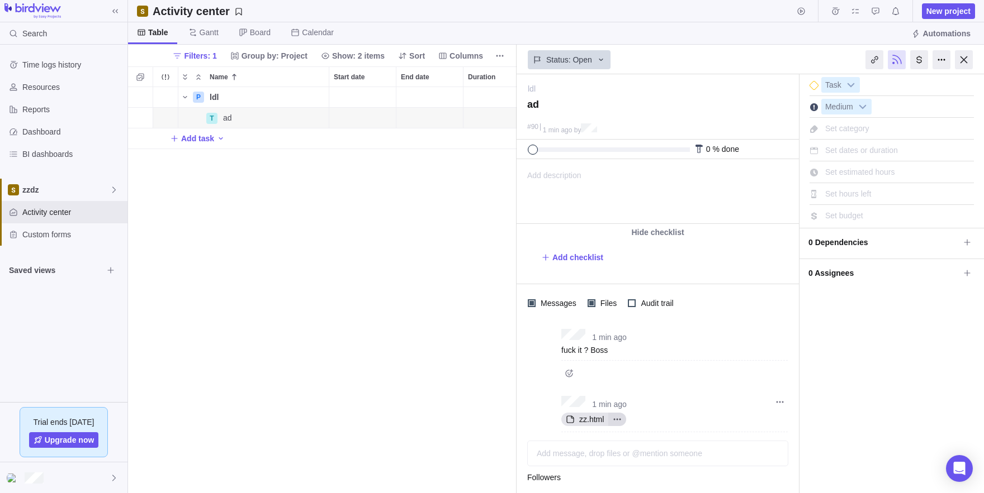
click at [617, 415] on icon "More actions" at bounding box center [616, 419] width 9 height 9
drag, startPoint x: 639, startPoint y: 456, endPoint x: 746, endPoint y: 402, distance: 120.2
click at [735, 403] on div "1 min ago fuck it ? Boss 1 min ago zz.html Open original Download" at bounding box center [657, 391] width 282 height 139
click at [775, 401] on div "1 min ago fuck it ? Boss 1 min ago zz.html Open original Download" at bounding box center [657, 391] width 282 height 139
click at [779, 402] on icon "More actions" at bounding box center [780, 403] width 2 height 2
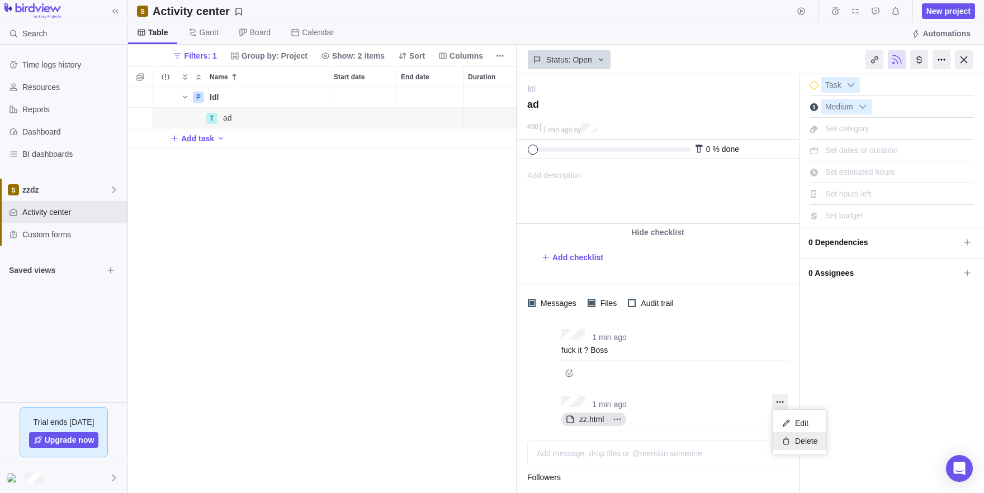
click at [790, 445] on div "Delete" at bounding box center [799, 442] width 54 height 18
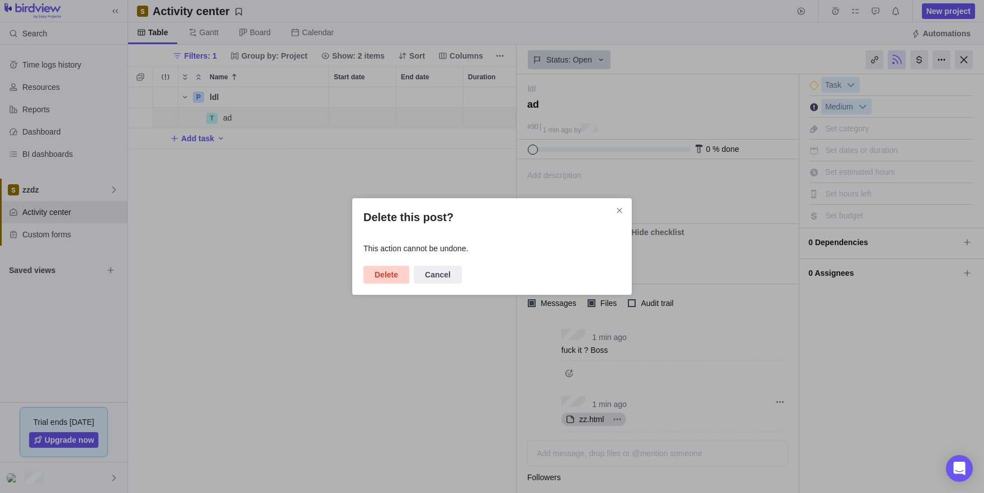
click at [395, 277] on span "Delete" at bounding box center [385, 274] width 23 height 13
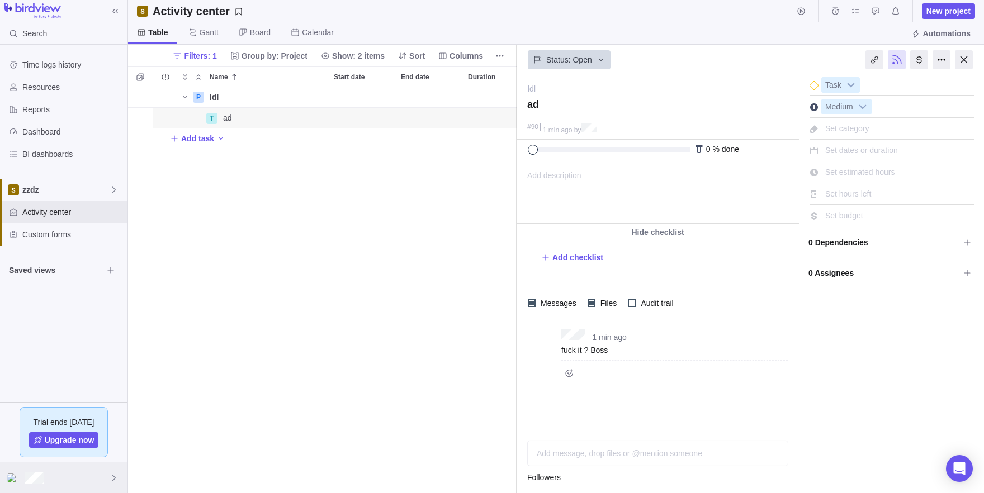
click at [28, 488] on div at bounding box center [63, 478] width 127 height 31
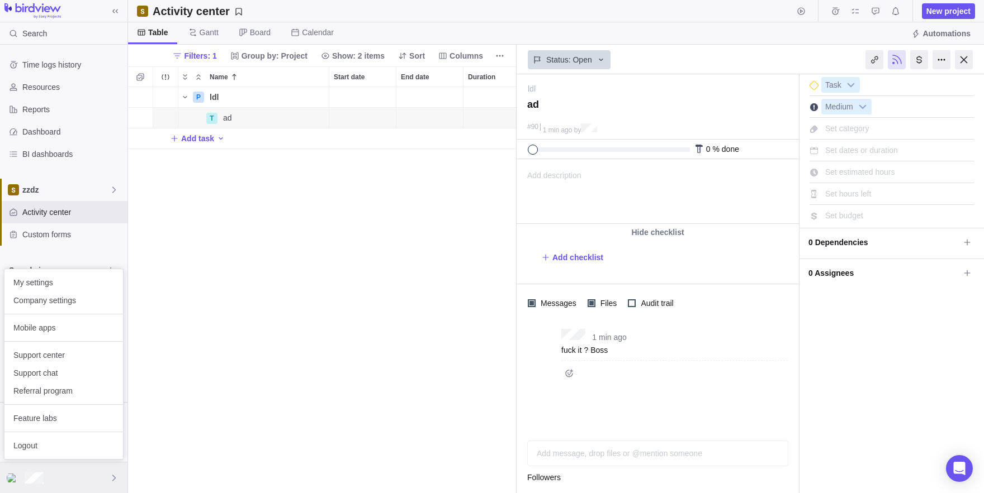
click at [34, 483] on div at bounding box center [63, 478] width 127 height 31
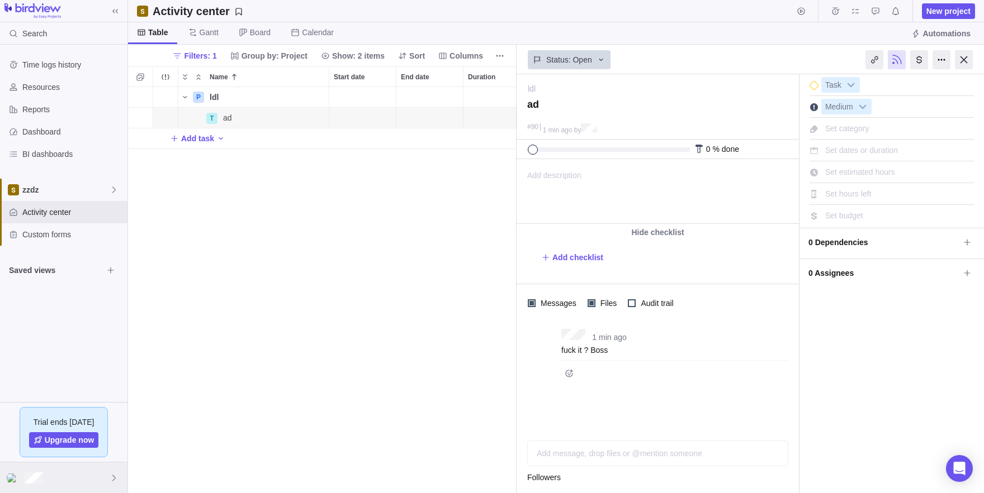
click at [34, 483] on div at bounding box center [63, 478] width 127 height 31
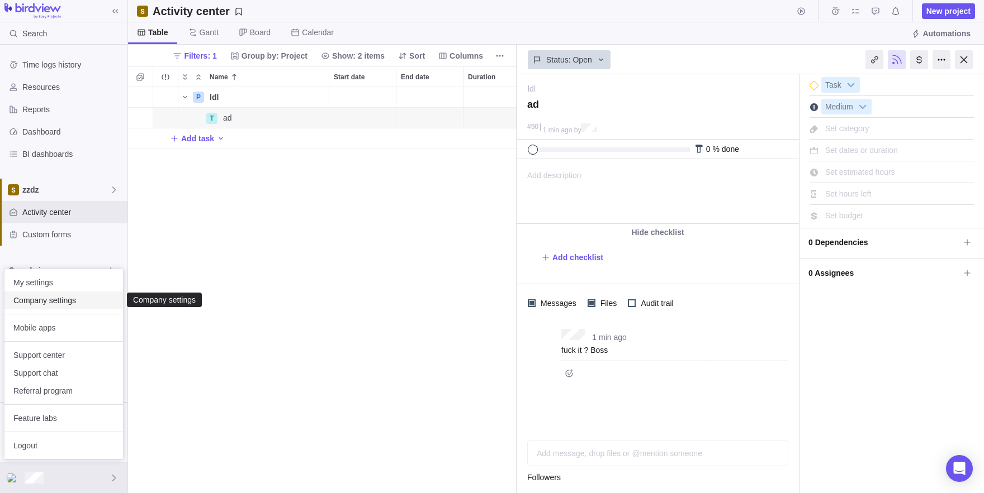
click at [50, 297] on span "Company settings" at bounding box center [63, 300] width 101 height 11
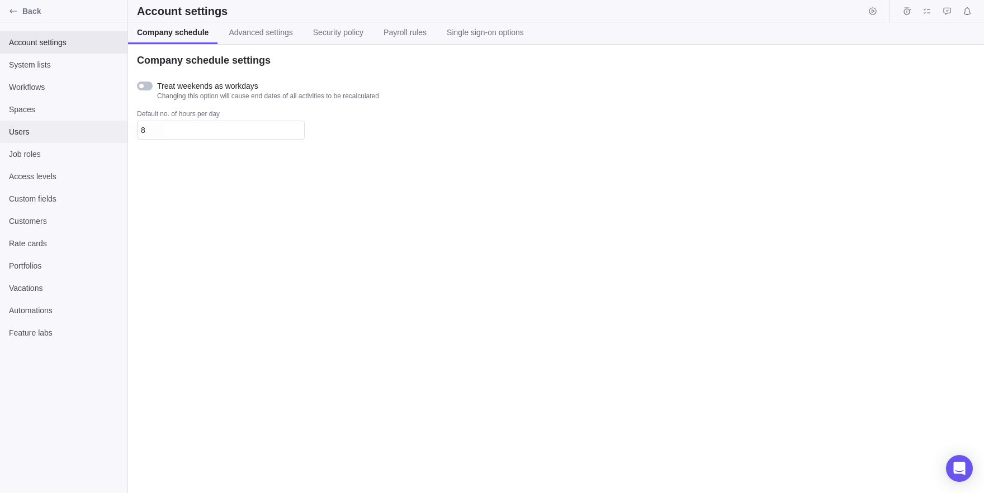
click at [23, 121] on div "Users" at bounding box center [63, 132] width 127 height 22
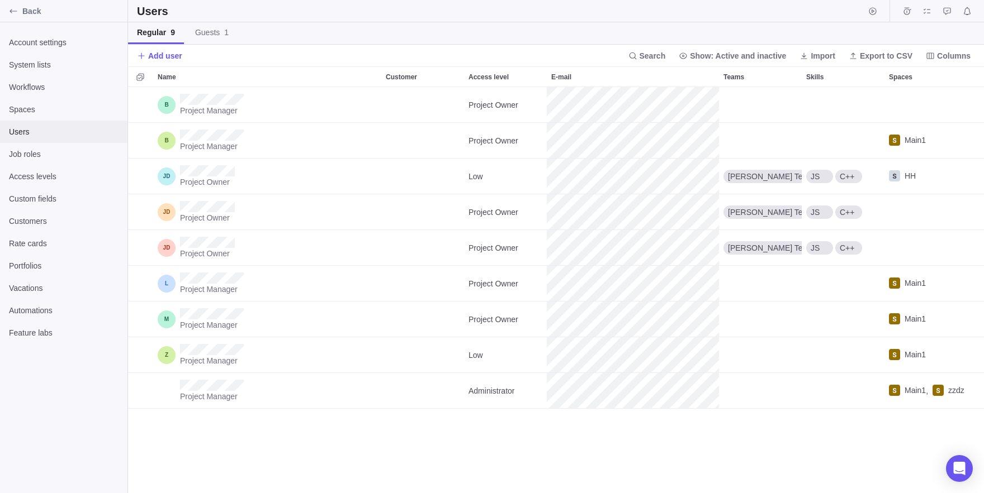
scroll to position [406, 856]
click at [201, 433] on div "Project Manager Project Owner Project Manager Project Owner Main1 Project Owner…" at bounding box center [556, 290] width 856 height 406
click at [206, 40] on link "Guests 1" at bounding box center [211, 33] width 51 height 22
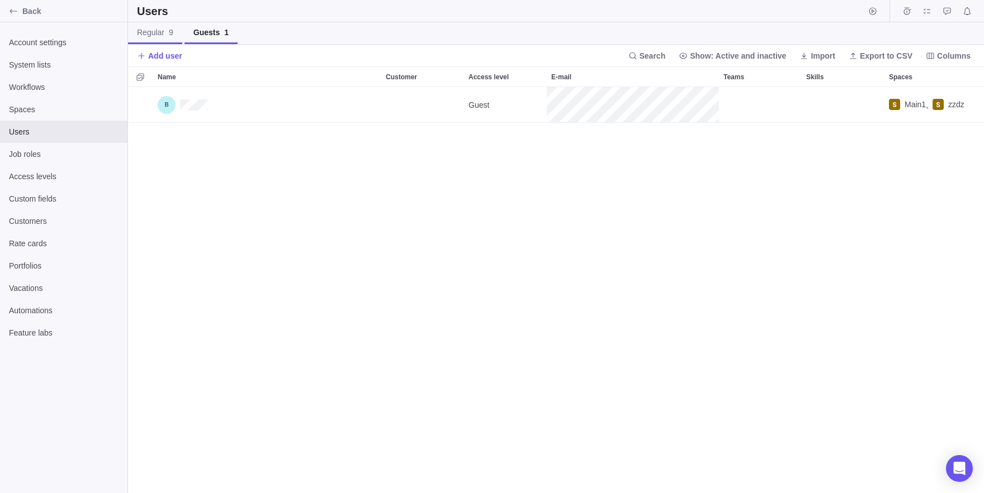
scroll to position [406, 856]
click at [138, 44] on link "Regular 9" at bounding box center [155, 33] width 54 height 22
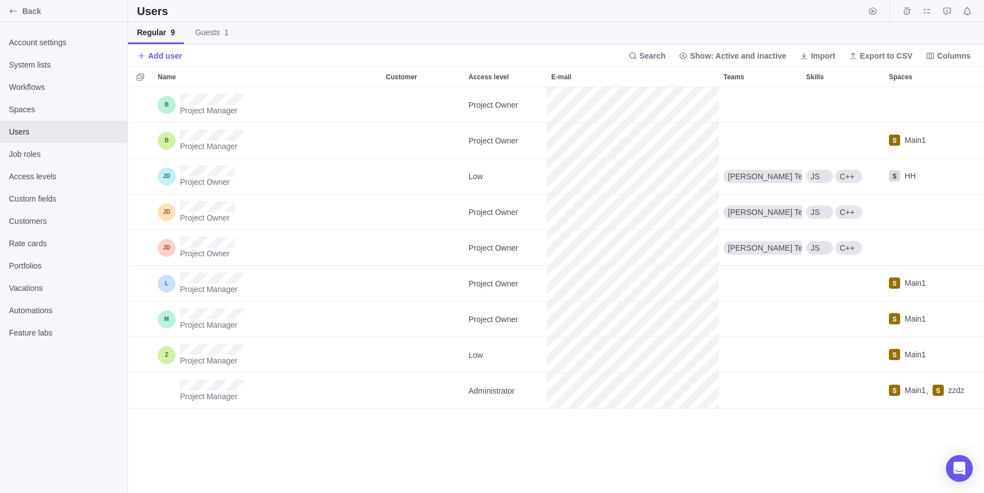
scroll to position [406, 856]
click at [295, 455] on div "Project Manager Project Owner Project Manager Project Owner Main1 Project Owner…" at bounding box center [556, 290] width 856 height 406
click at [808, 20] on div "Users" at bounding box center [556, 11] width 856 height 22
click at [821, 10] on div "Users" at bounding box center [556, 11] width 856 height 22
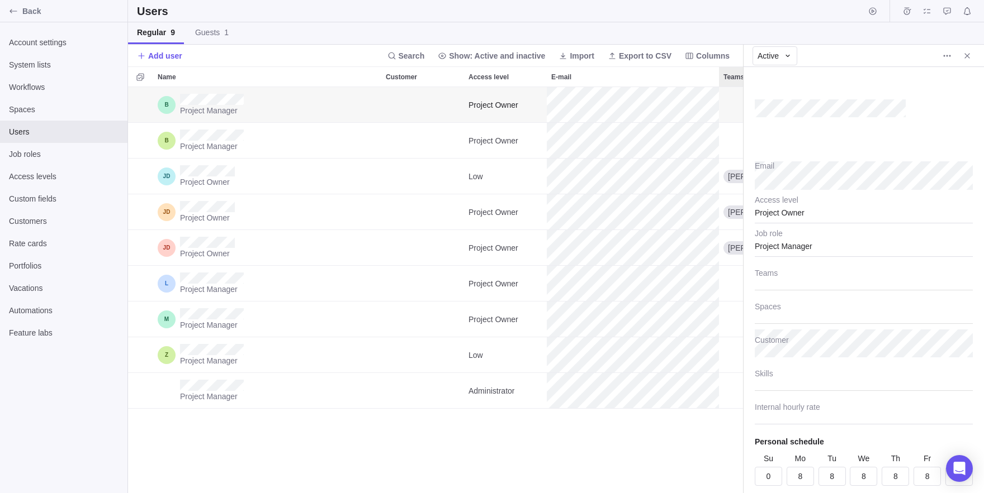
scroll to position [406, 615]
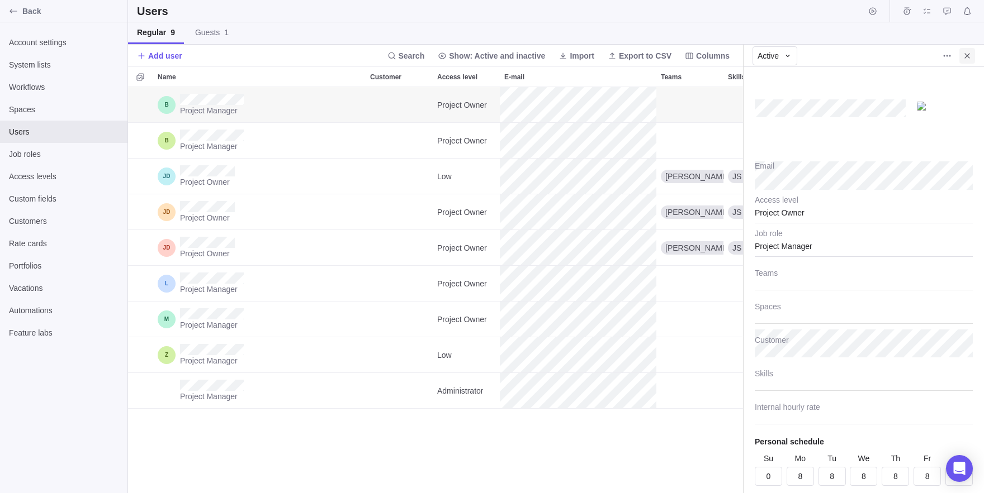
type textarea "x"
click at [975, 61] on span "Close" at bounding box center [967, 56] width 16 height 16
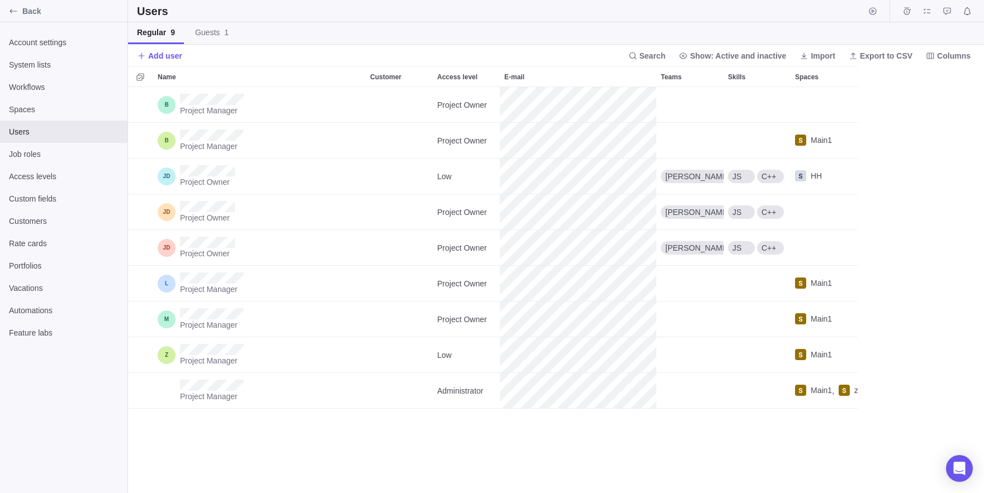
scroll to position [406, 856]
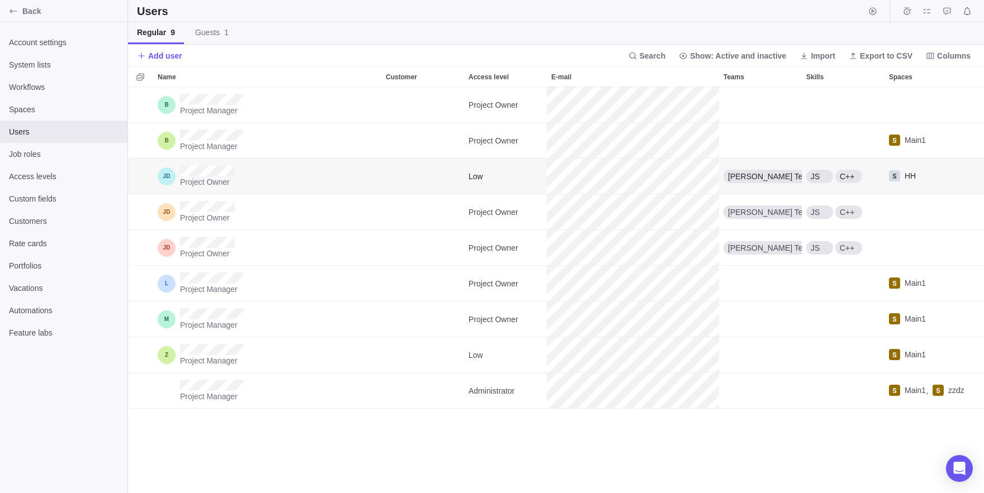
click at [633, 182] on div "Project Owner Low Jon Team JS C++ HH" at bounding box center [556, 177] width 856 height 36
copy span "Access level"
click at [6, 15] on div "Back" at bounding box center [13, 11] width 18 height 18
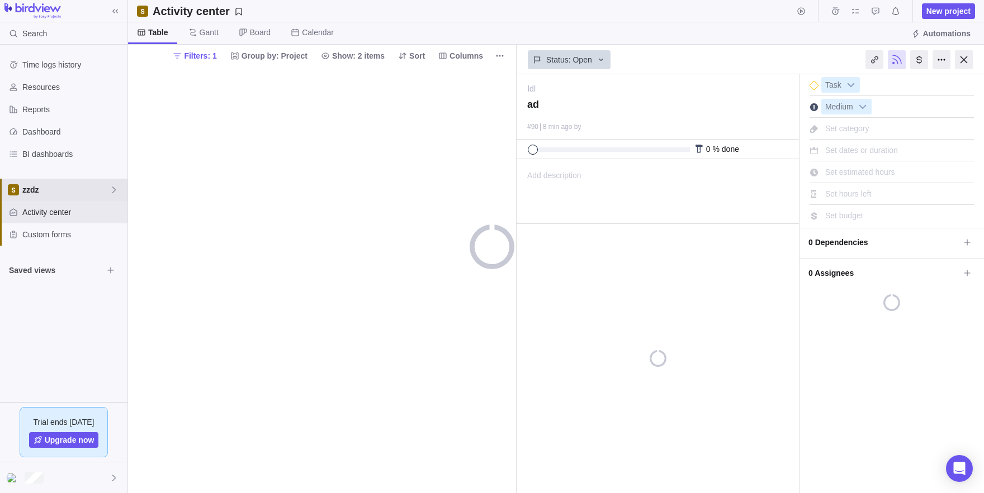
click at [45, 200] on div "zzdz" at bounding box center [63, 190] width 127 height 22
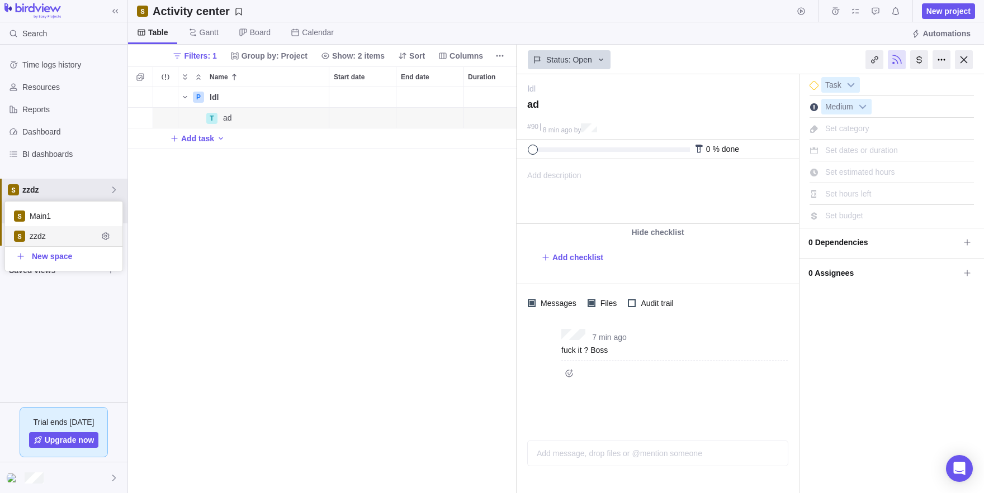
scroll to position [406, 388]
click at [59, 214] on span "Main1" at bounding box center [64, 216] width 68 height 11
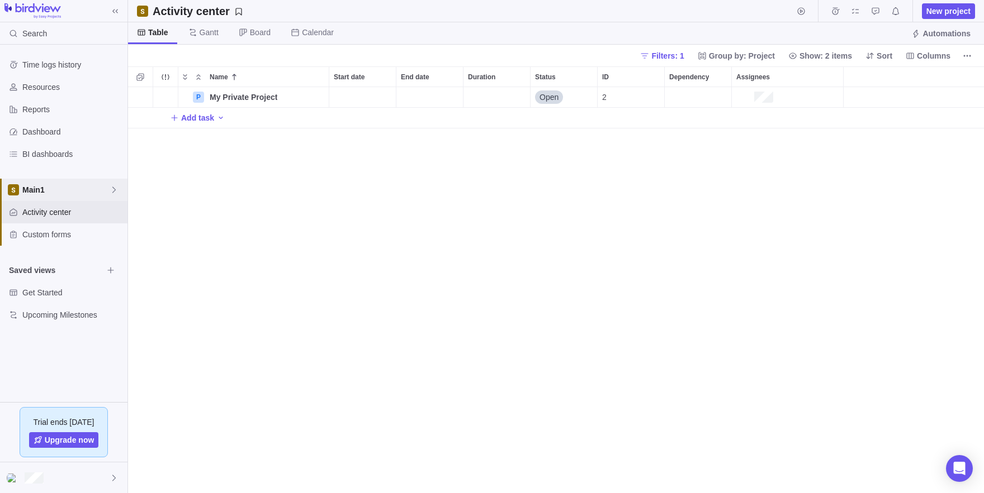
scroll to position [406, 856]
click at [140, 97] on icon "Add activity" at bounding box center [140, 97] width 6 height 6
type input "ef"
click at [291, 136] on span "Details" at bounding box center [294, 138] width 26 height 11
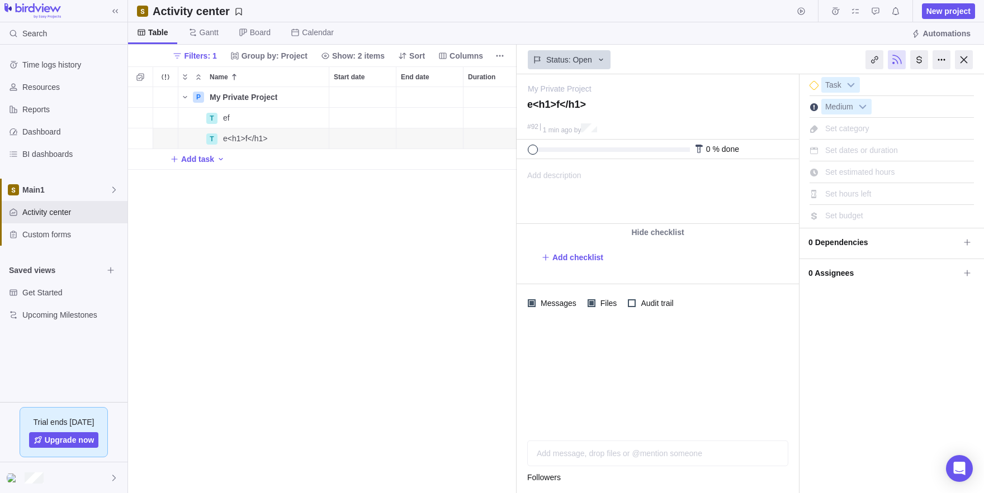
click at [567, 129] on span "1 min ago" at bounding box center [558, 130] width 30 height 8
click at [559, 194] on span "Add description" at bounding box center [549, 192] width 64 height 64
click at [586, 235] on div "Hide checklist" at bounding box center [657, 232] width 282 height 17
click at [641, 263] on span "Audit trail" at bounding box center [655, 261] width 40 height 16
click at [600, 453] on div "Add message, drop files or @mention someone" at bounding box center [657, 453] width 242 height 11
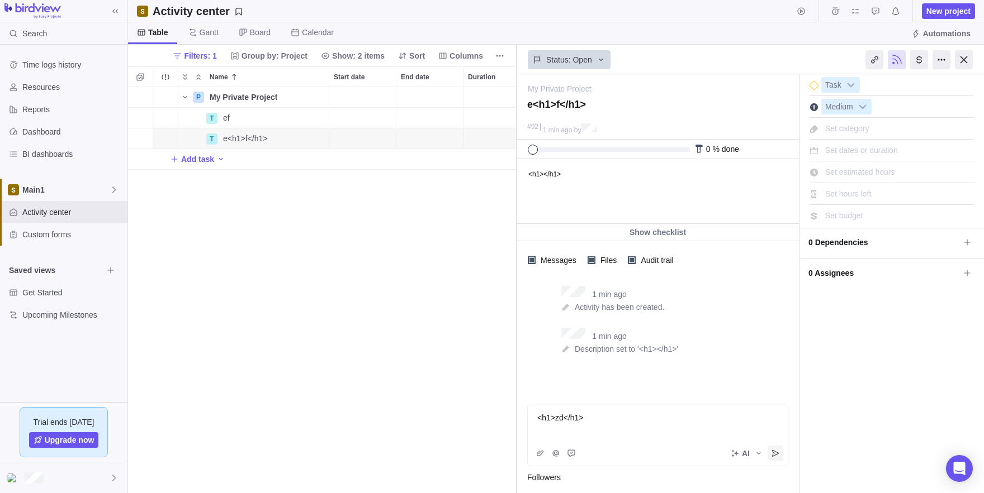
click at [775, 455] on icon "Post" at bounding box center [775, 453] width 7 height 7
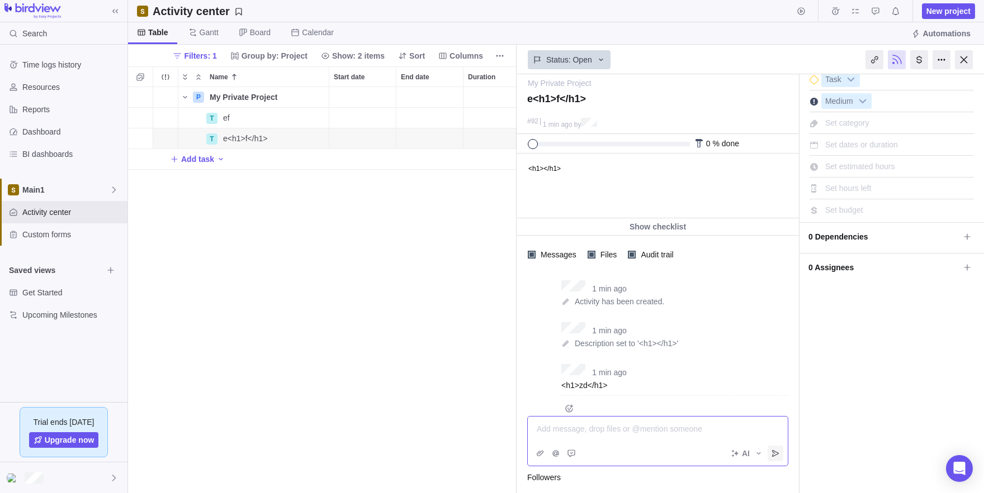
scroll to position [6, 0]
click at [970, 241] on span at bounding box center [967, 237] width 16 height 16
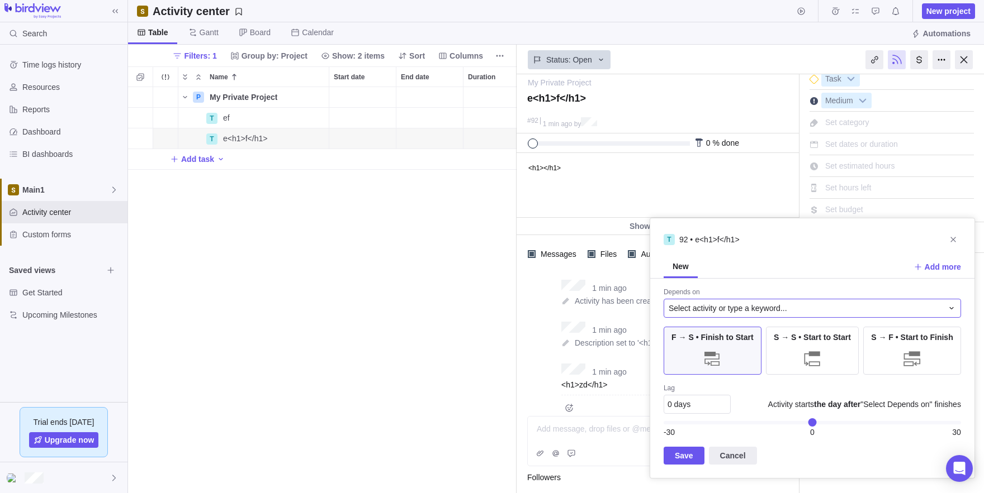
click at [738, 311] on span "Select activity or type a keyword..." at bounding box center [727, 308] width 118 height 11
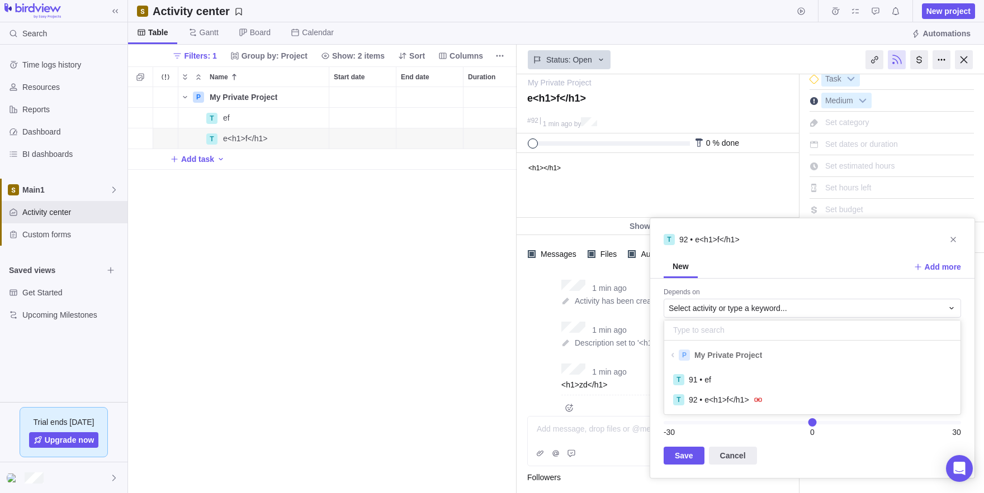
scroll to position [49, 296]
click at [713, 359] on span "My Private Project" at bounding box center [728, 355] width 68 height 11
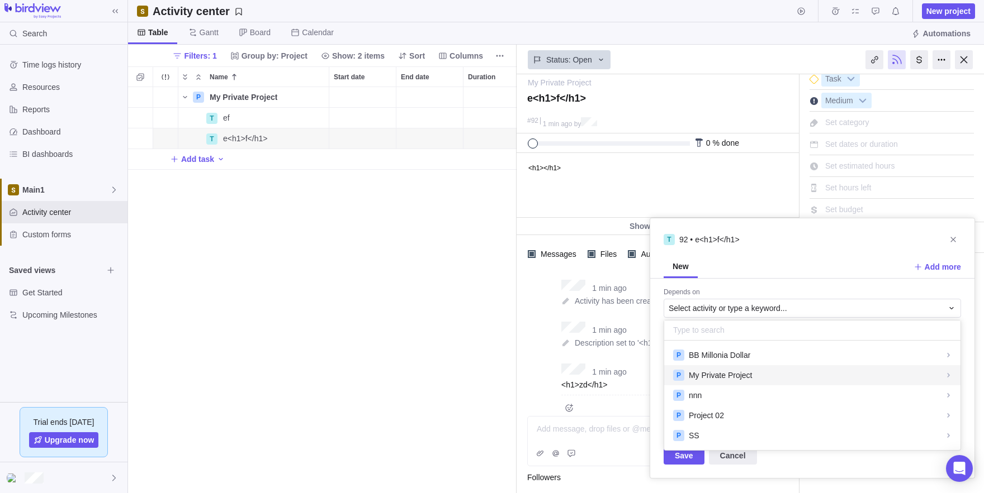
scroll to position [110, 296]
click at [784, 358] on div "P BB Millonia Dollar" at bounding box center [812, 355] width 278 height 12
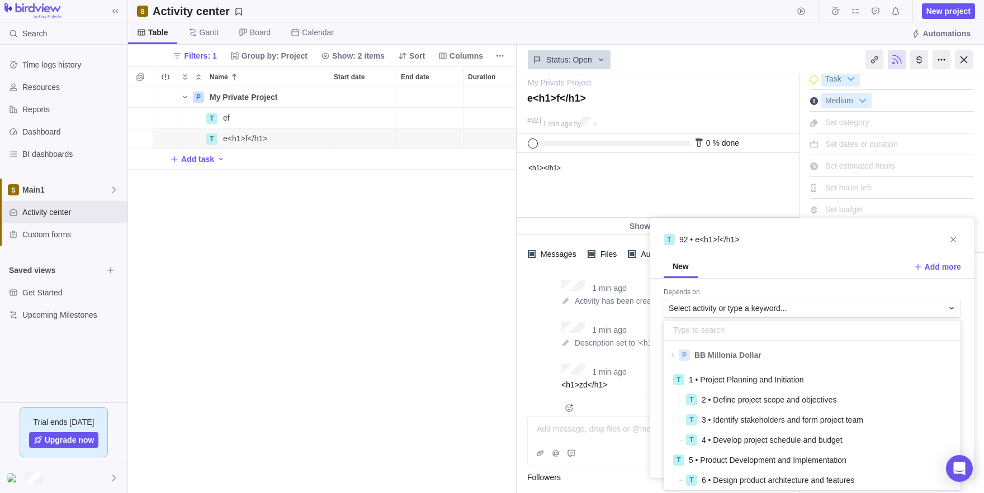
scroll to position [126, 296]
click at [808, 276] on div "T 92 • e<h1>f</h1> New Add more Depends on Select activity or type a keyword...…" at bounding box center [811, 348] width 325 height 261
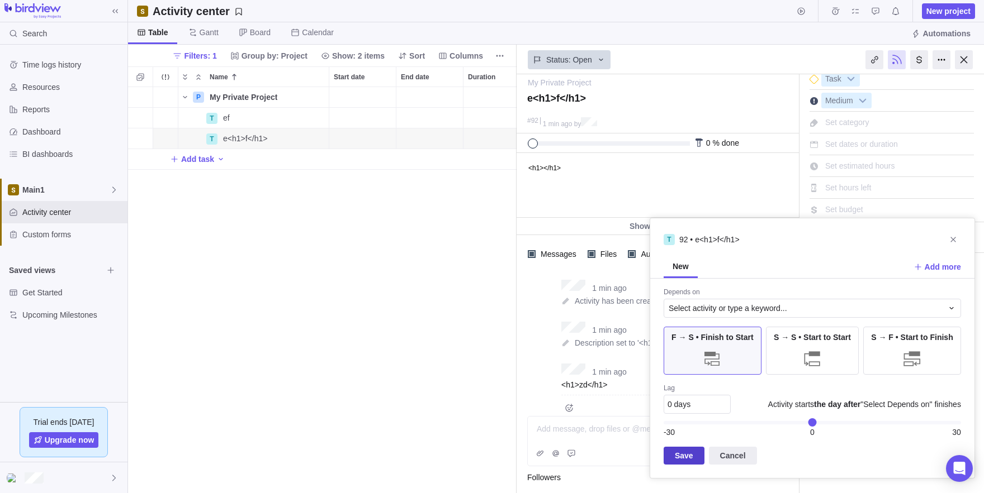
click at [686, 463] on span "Save" at bounding box center [684, 455] width 18 height 13
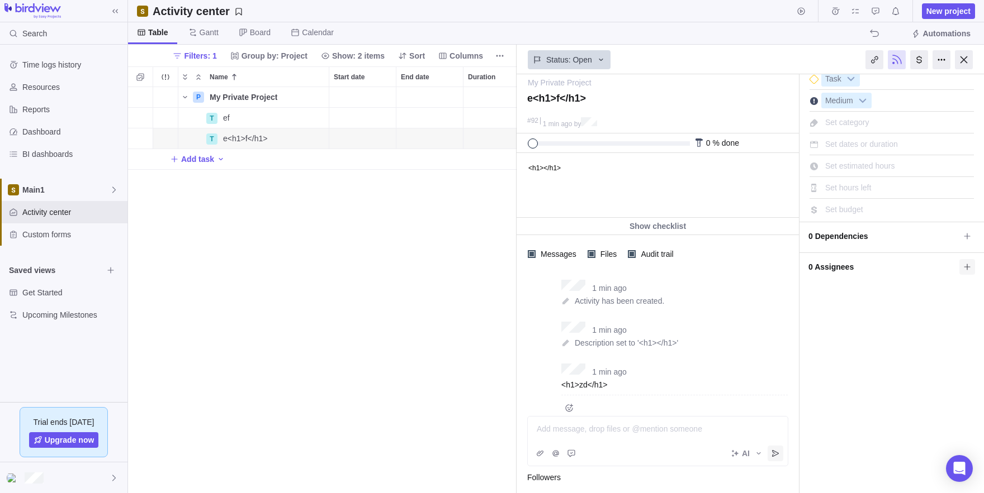
click at [966, 268] on icon at bounding box center [966, 267] width 9 height 9
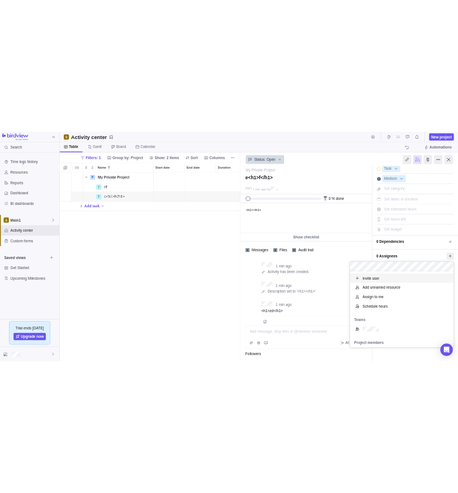
scroll to position [163, 223]
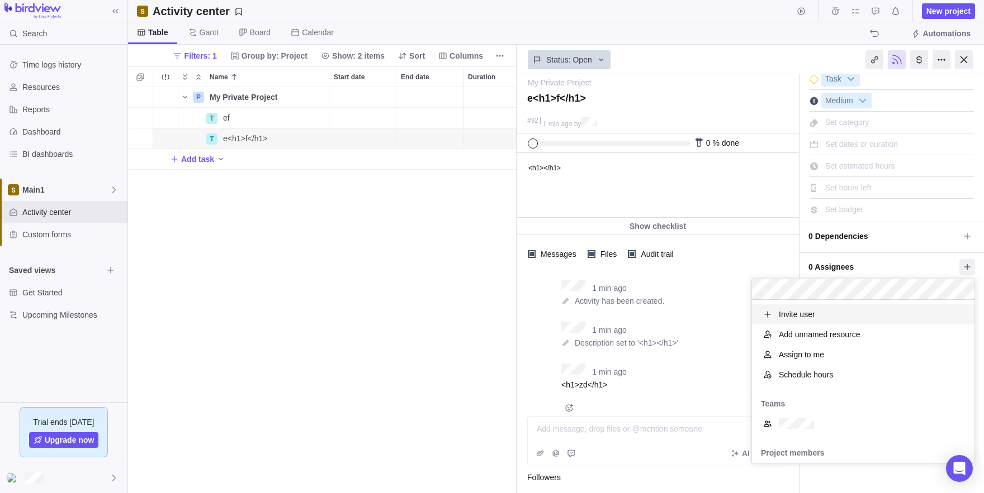
click at [777, 307] on div "Invite user" at bounding box center [863, 315] width 222 height 20
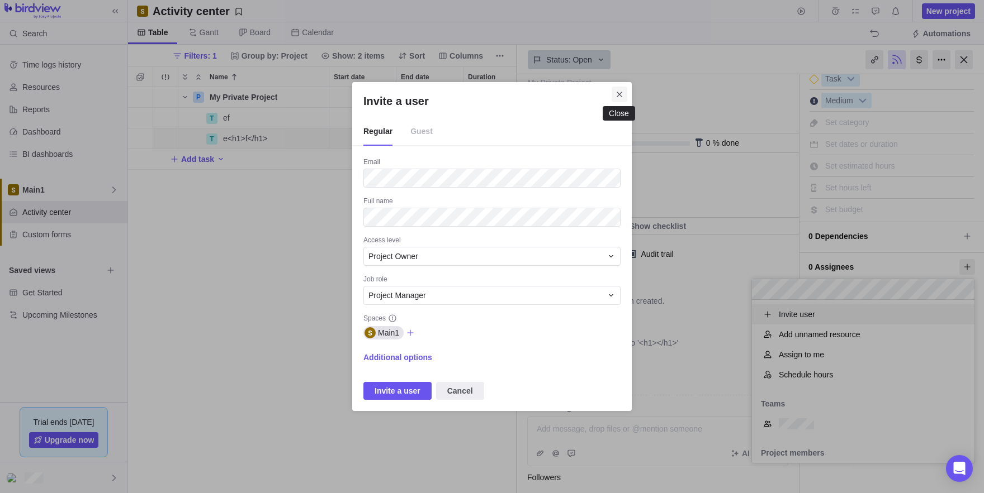
click at [615, 98] on icon "Close" at bounding box center [619, 94] width 9 height 9
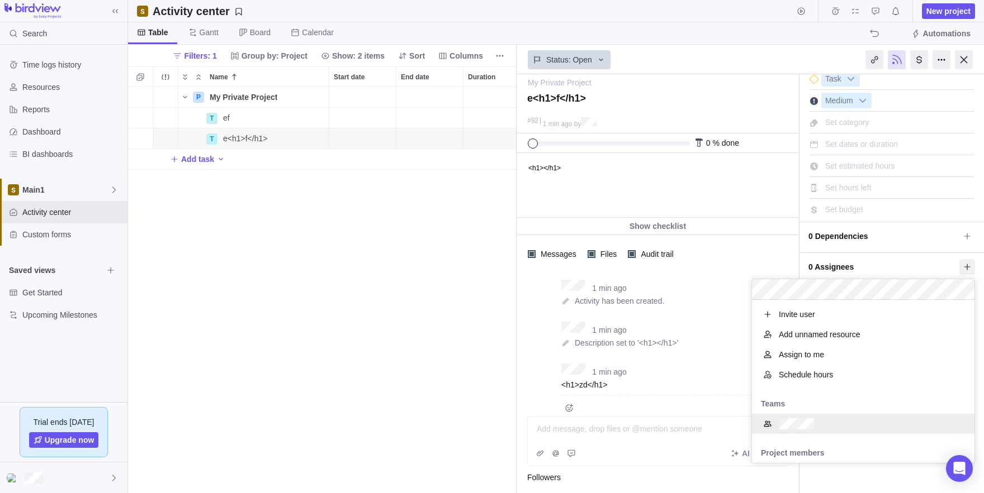
click at [774, 434] on div "grid" at bounding box center [863, 426] width 222 height 25
click at [693, 453] on div "My Private Project — change e<h1>f</h1> #92 1 min ago by Activity was completed…" at bounding box center [749, 283] width 467 height 419
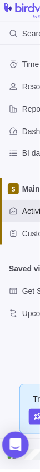
scroll to position [385, 201]
